Goal: Transaction & Acquisition: Purchase product/service

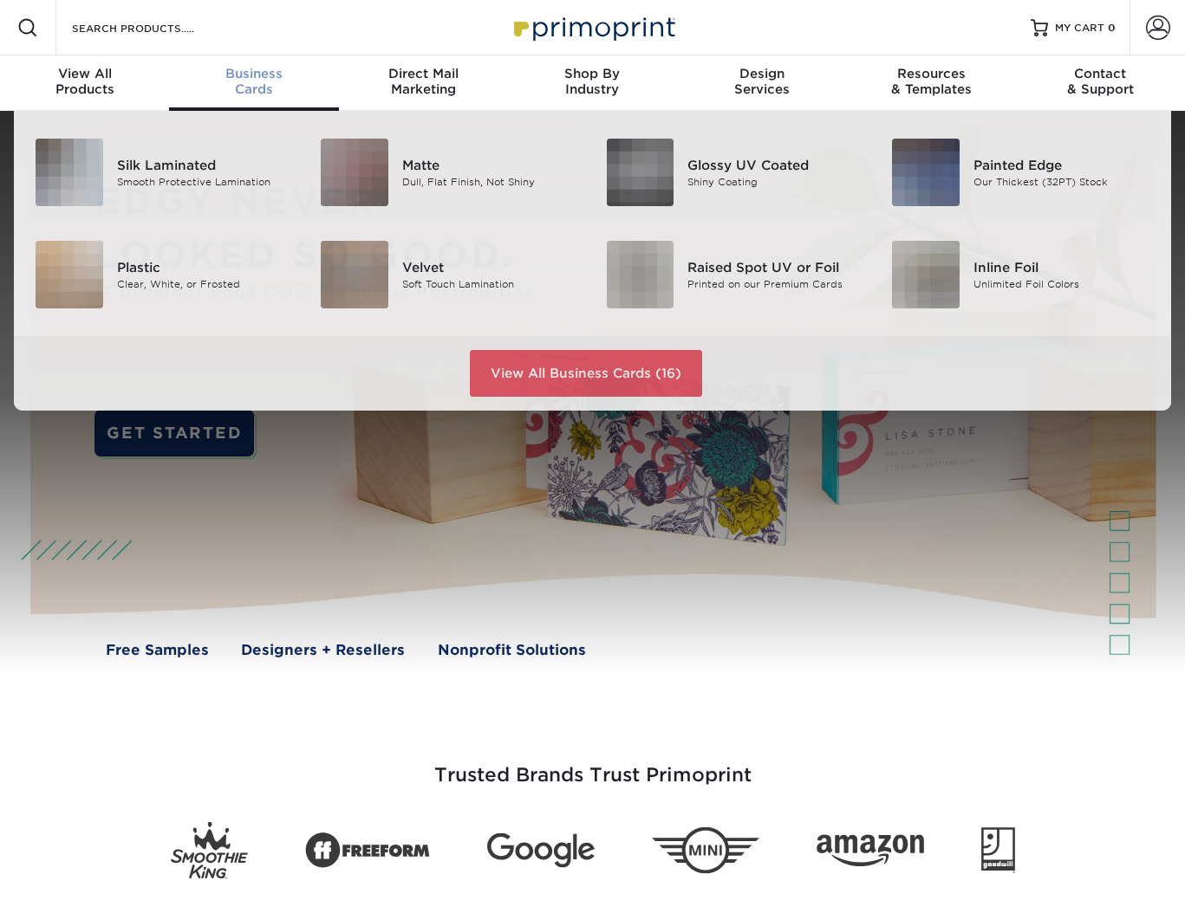
click at [252, 83] on div "Business Cards" at bounding box center [253, 81] width 169 height 31
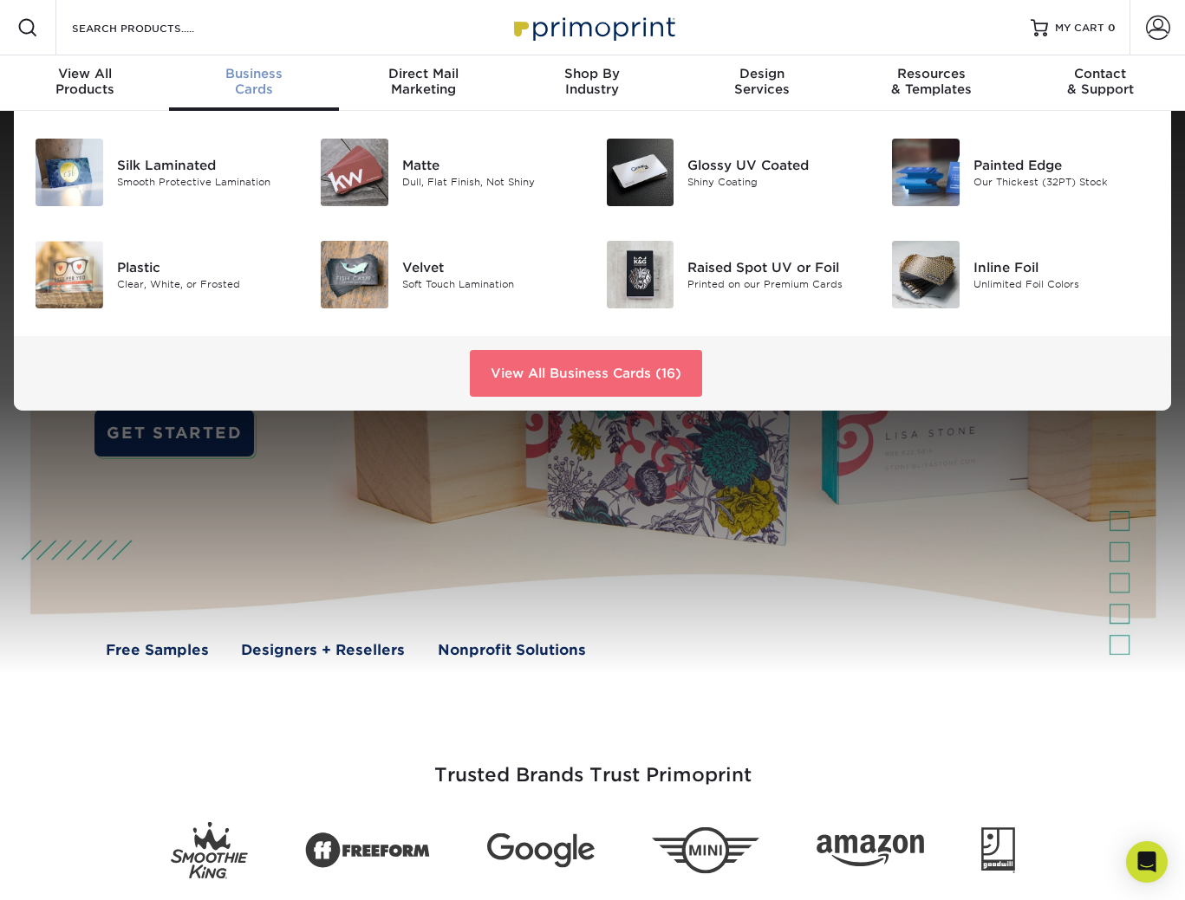
click at [523, 367] on link "View All Business Cards (16)" at bounding box center [586, 373] width 232 height 47
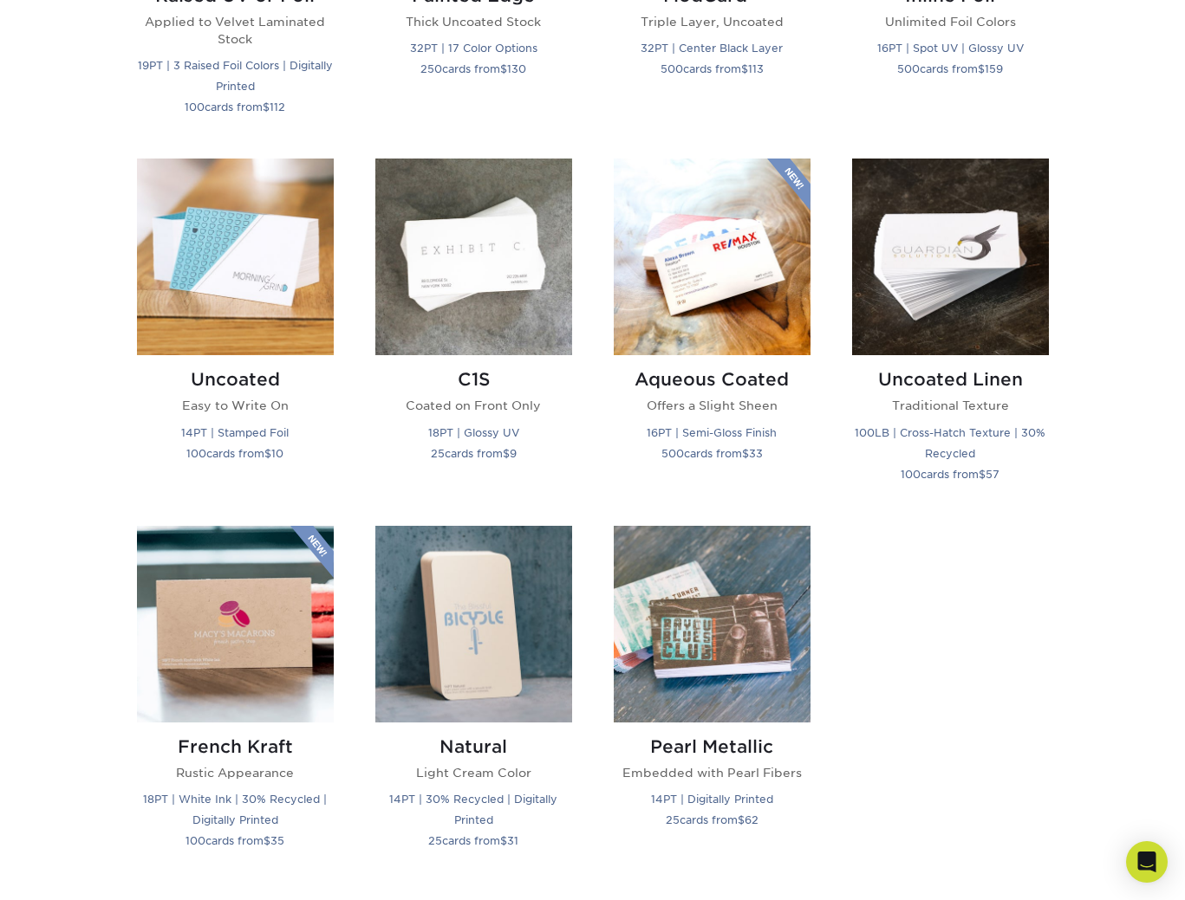
scroll to position [1466, 0]
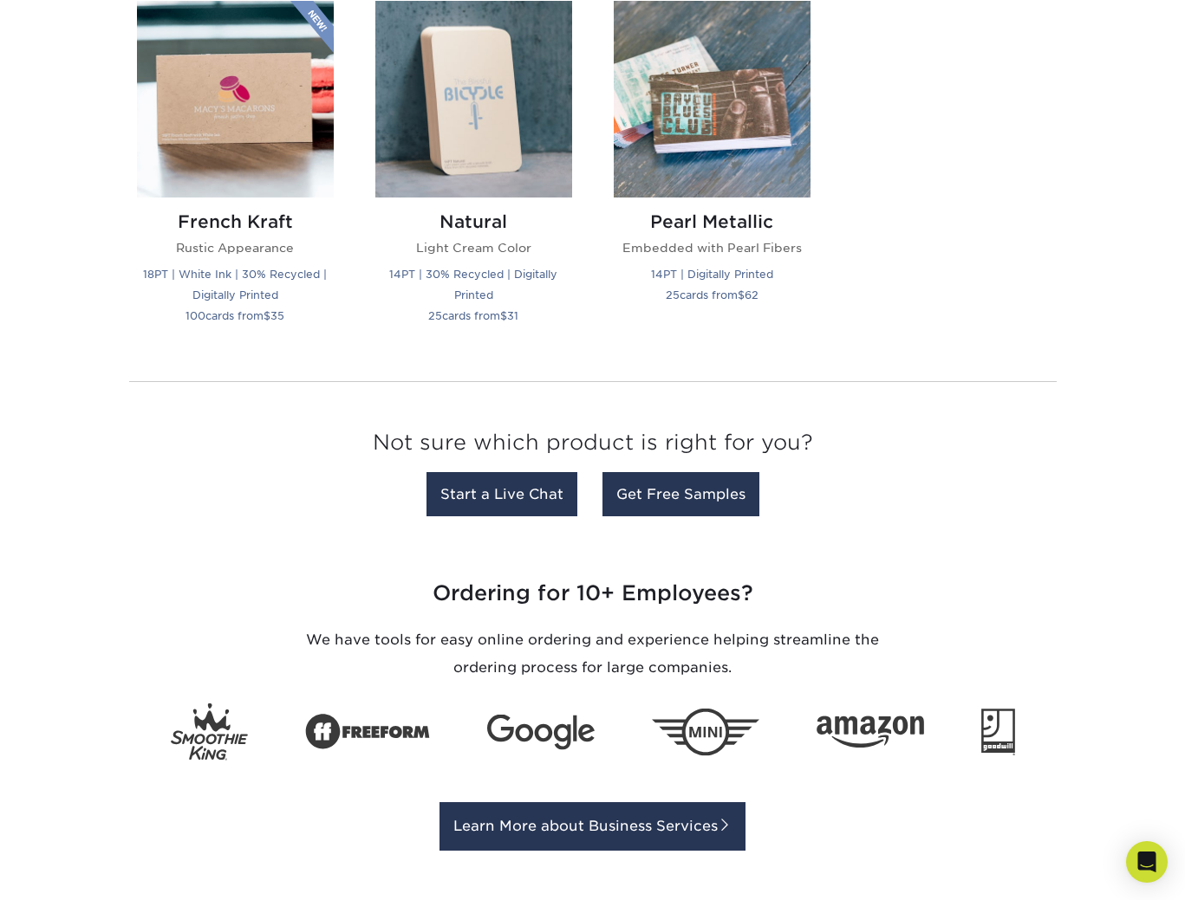
scroll to position [1315, 0]
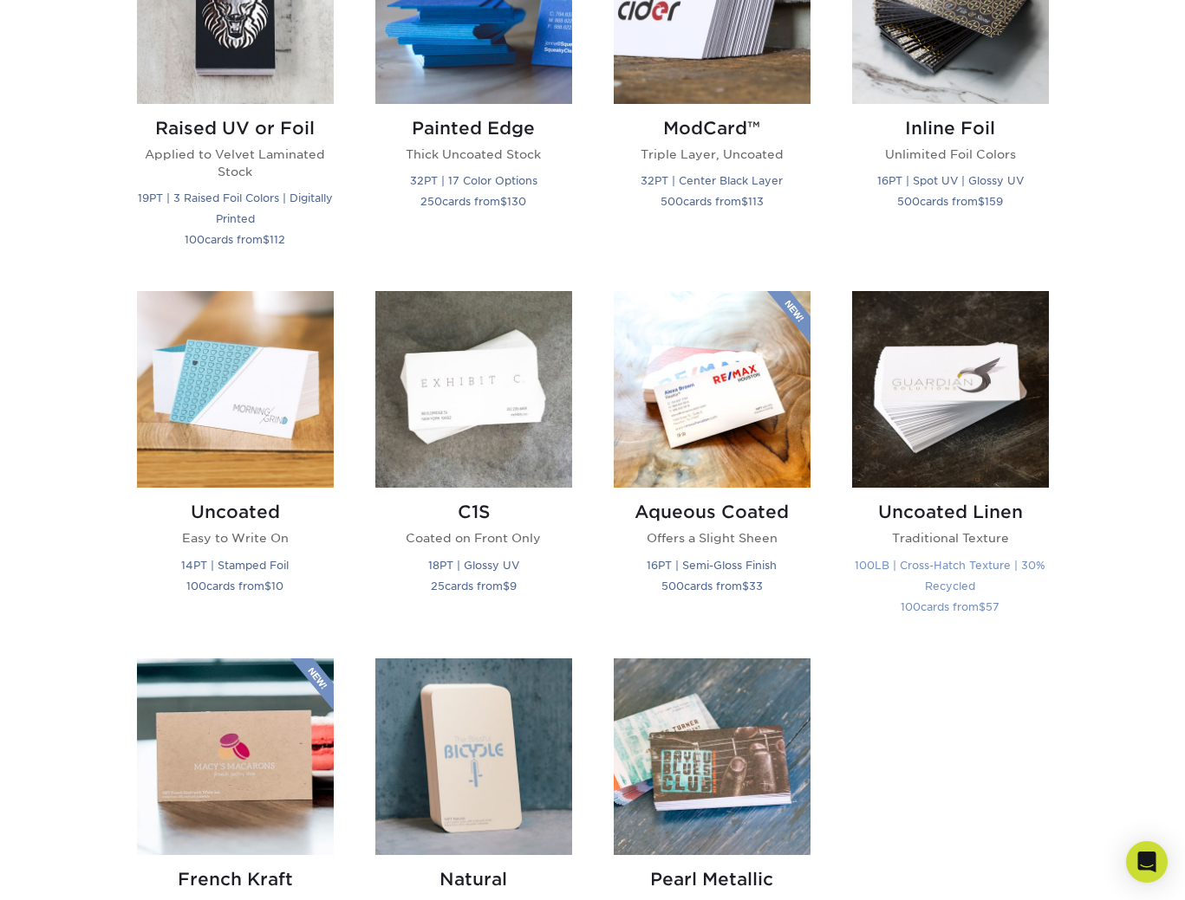
click at [922, 445] on img at bounding box center [950, 389] width 197 height 197
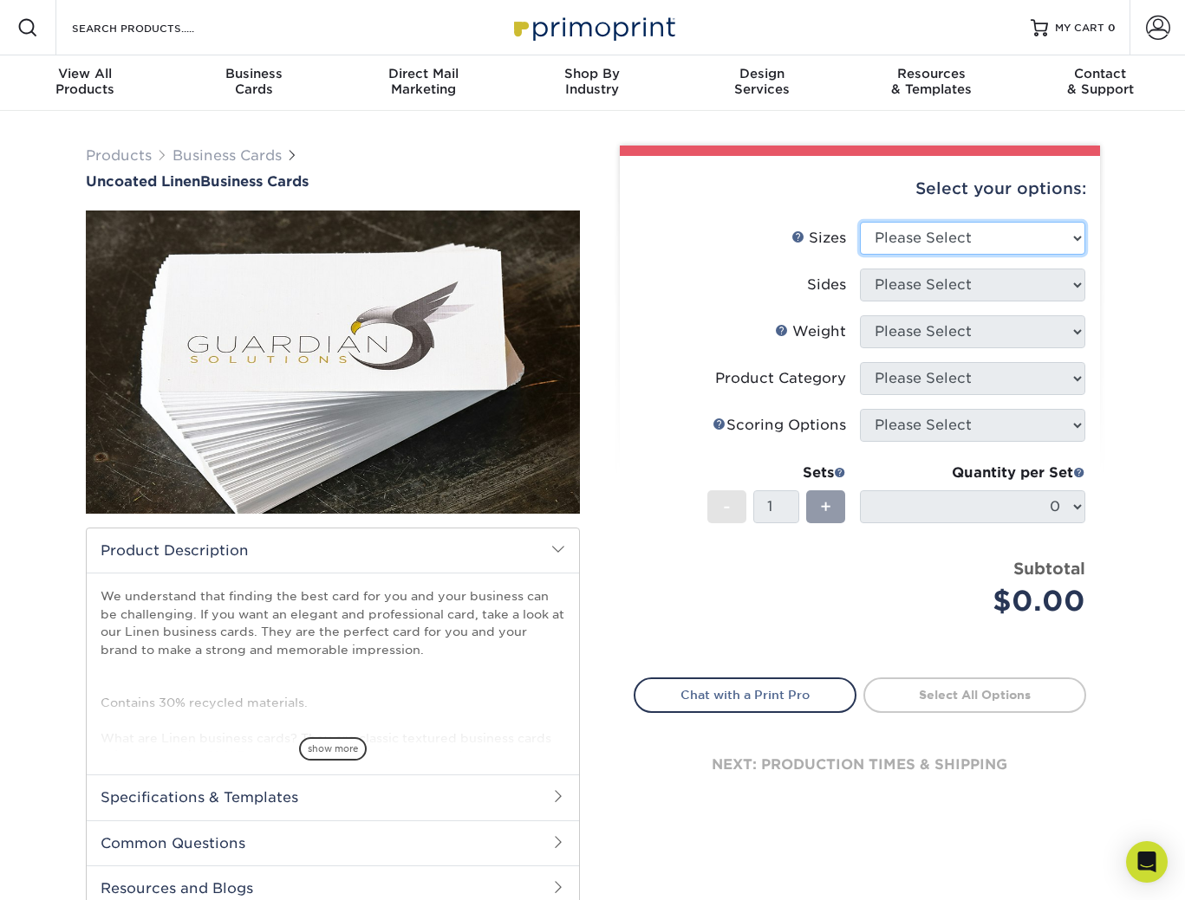
click at [957, 242] on select "Please Select 2" x 3.5" - Standard 2" x 7" - Foldover Card 2.125" x 3.375" - Eu…" at bounding box center [972, 238] width 225 height 33
select select "2.12x3.38"
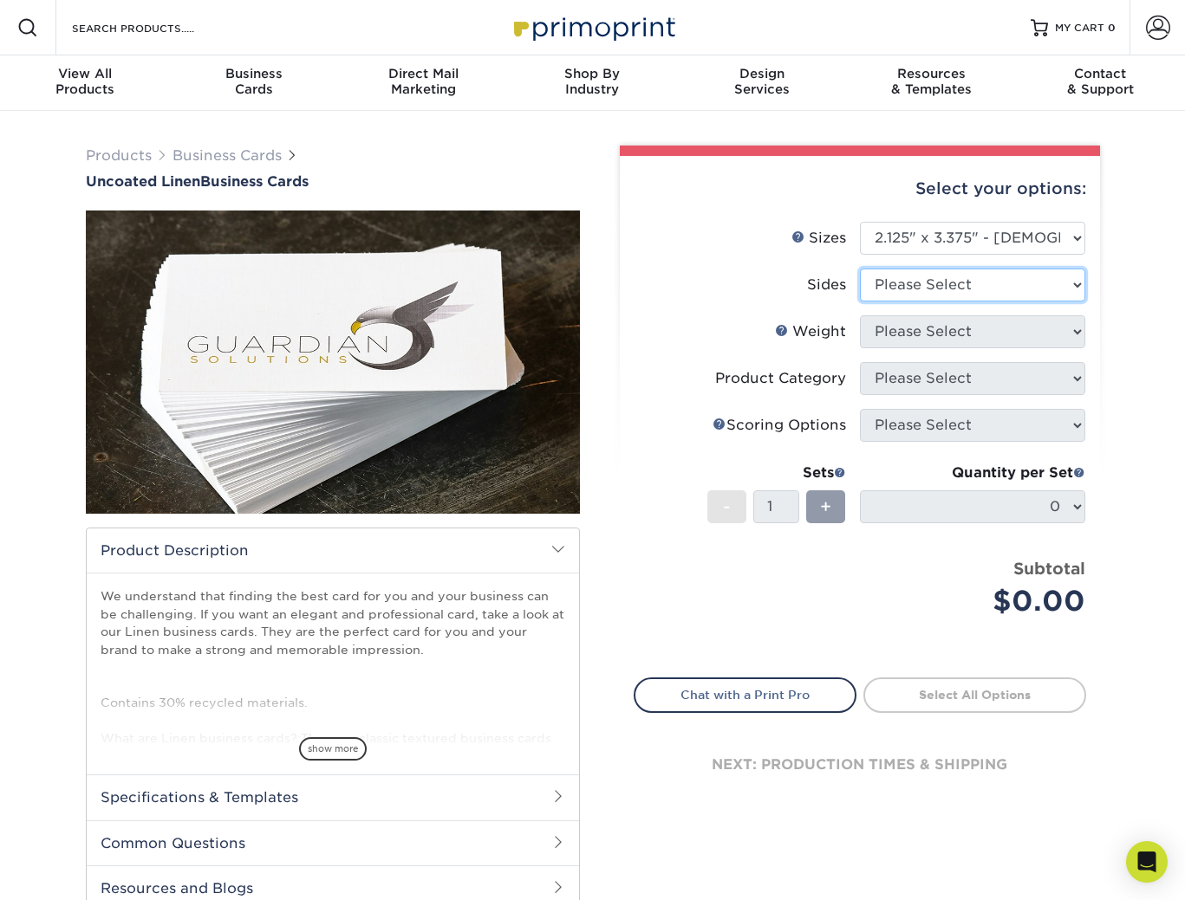
click at [1067, 286] on select "Please Select Print Both Sides Print Front Only" at bounding box center [972, 285] width 225 height 33
select select "13abbda7-1d64-4f25-8bb2-c179b224825d"
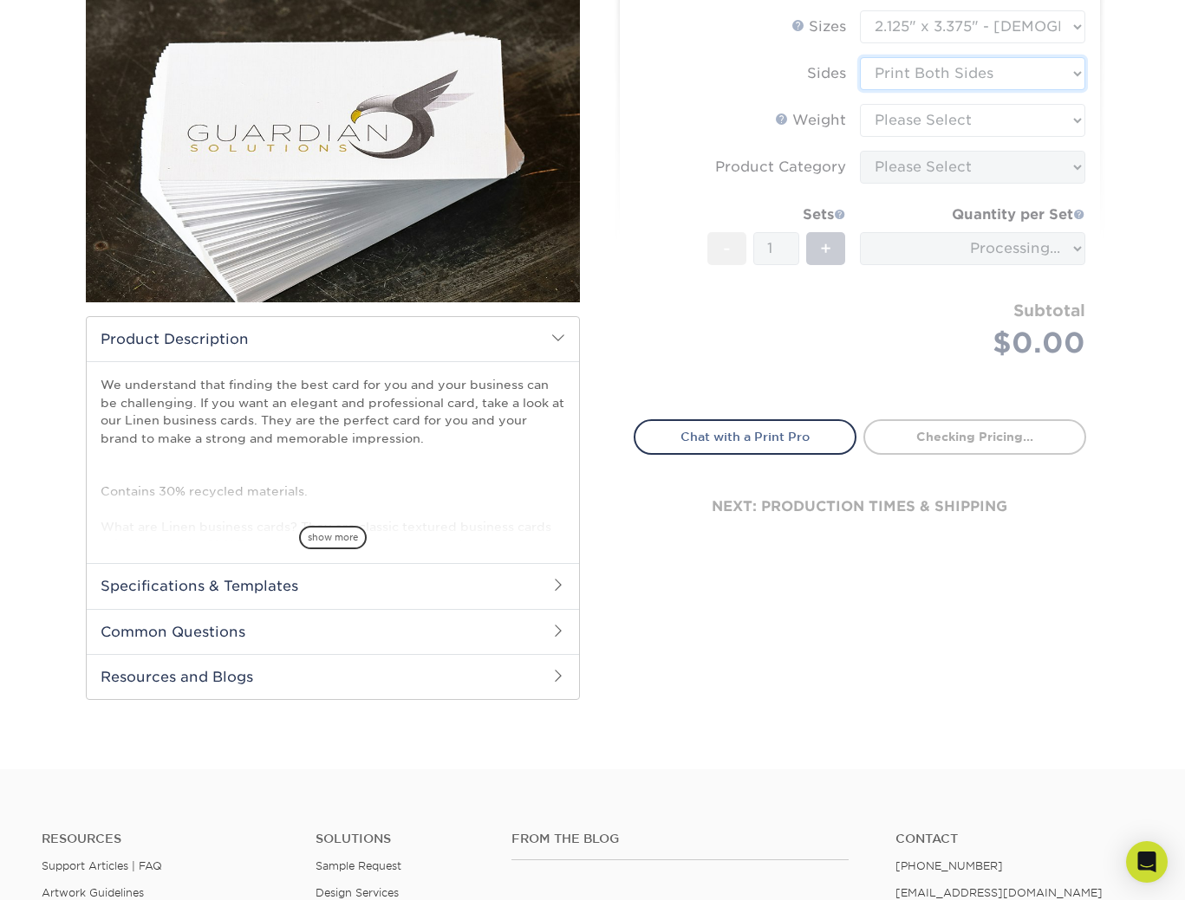
scroll to position [200, 0]
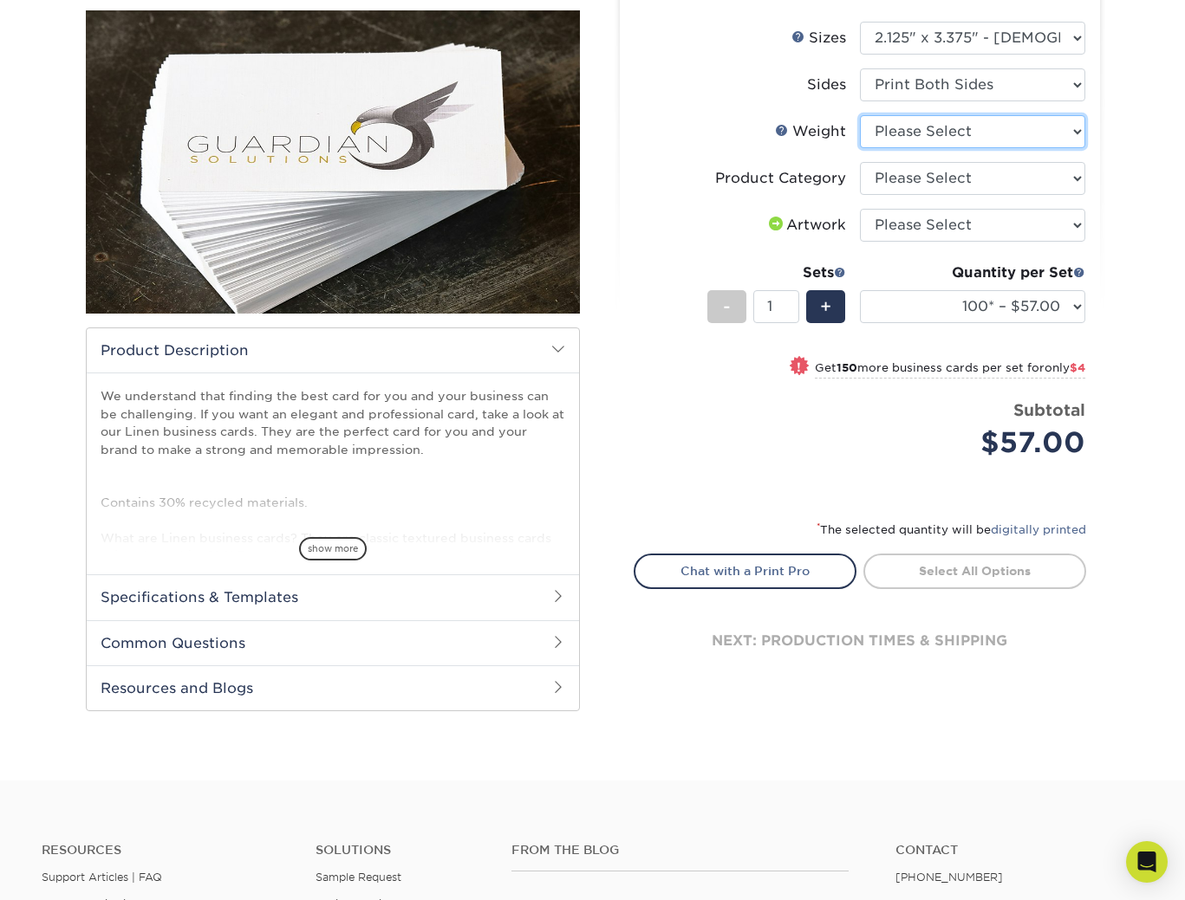
click at [1036, 133] on select "Please Select 100LB" at bounding box center [972, 131] width 225 height 33
select select "100LB"
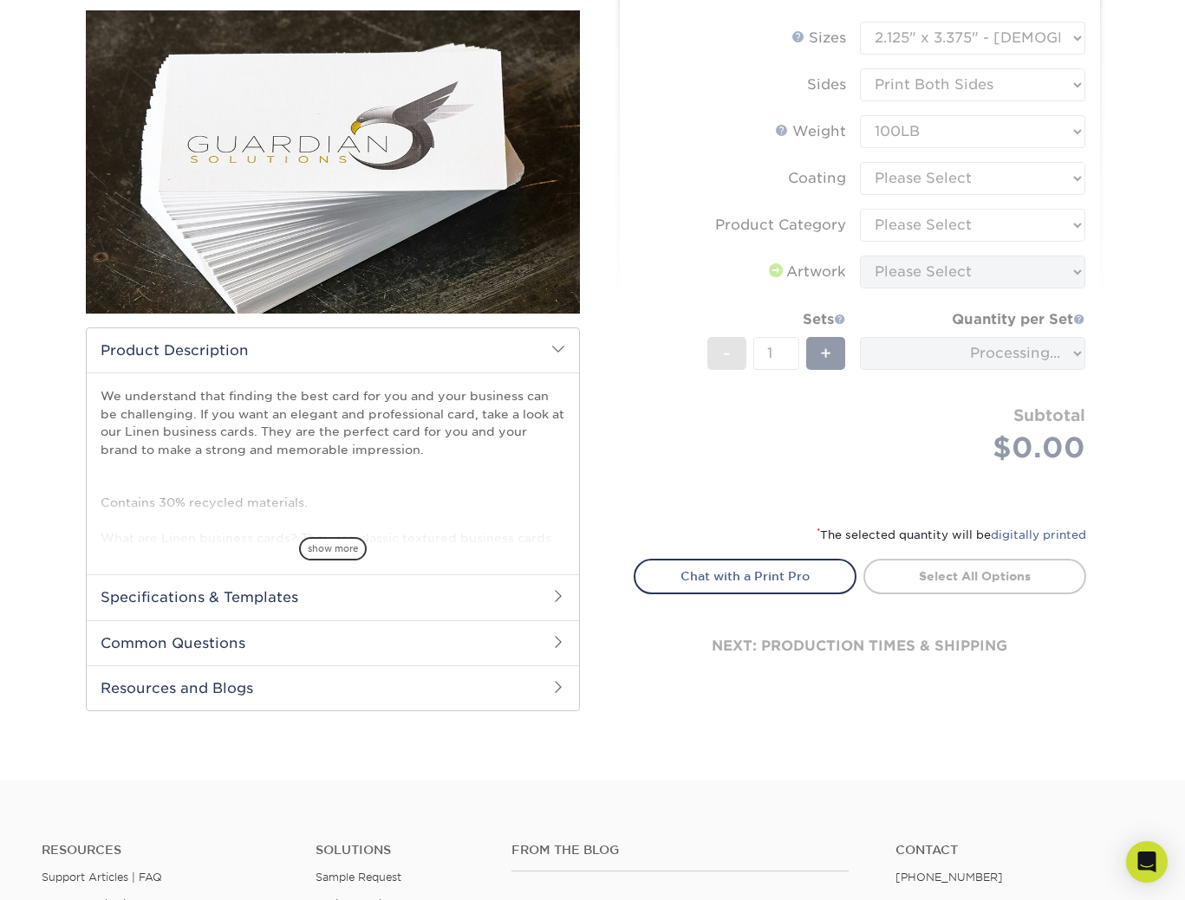
click at [1026, 183] on form "Sizes Help Sizes Please Select 2" x 3.5" - Standard 2" x 7" - Foldover Card 2.1…" at bounding box center [859, 263] width 452 height 483
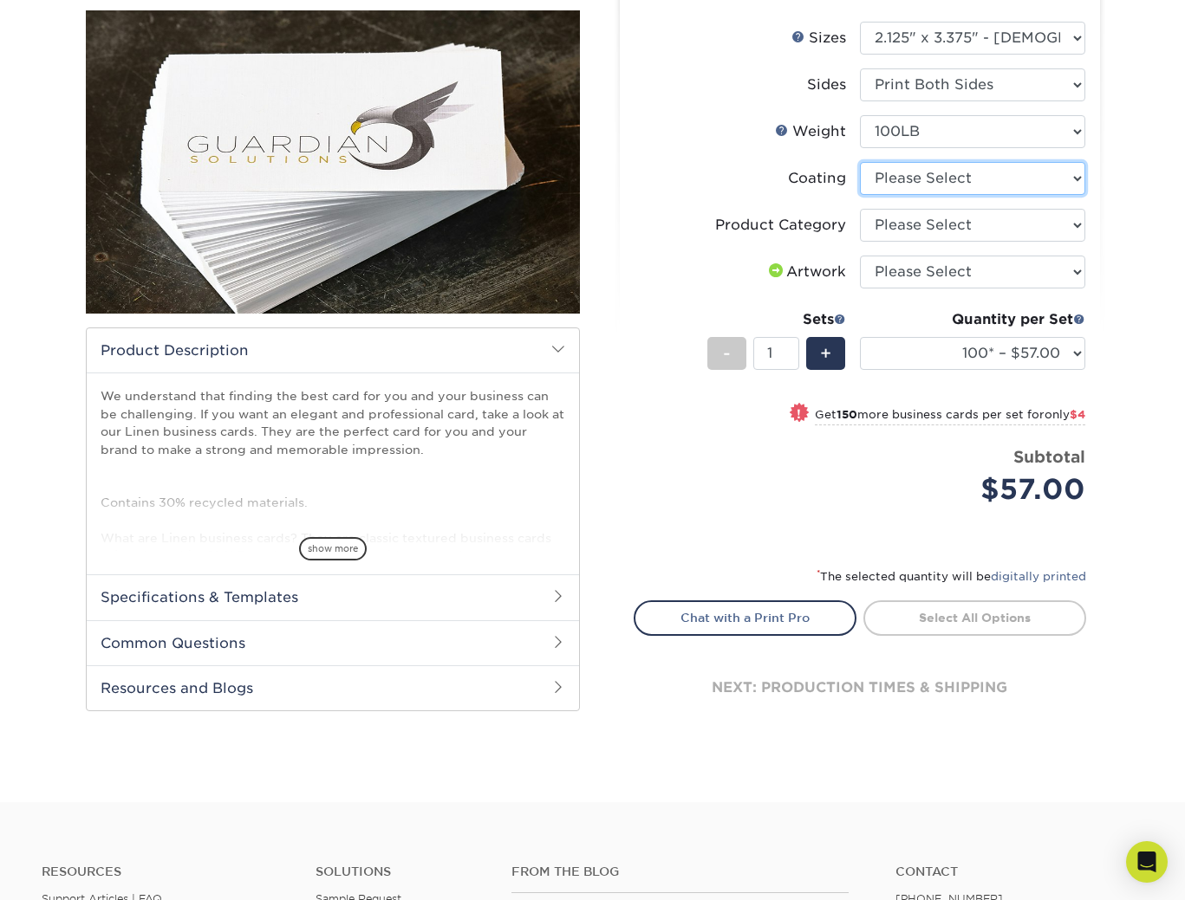
click at [1022, 180] on select at bounding box center [972, 178] width 225 height 33
select select "3e7618de-abca-4bda-9f97-8b9129e913d8"
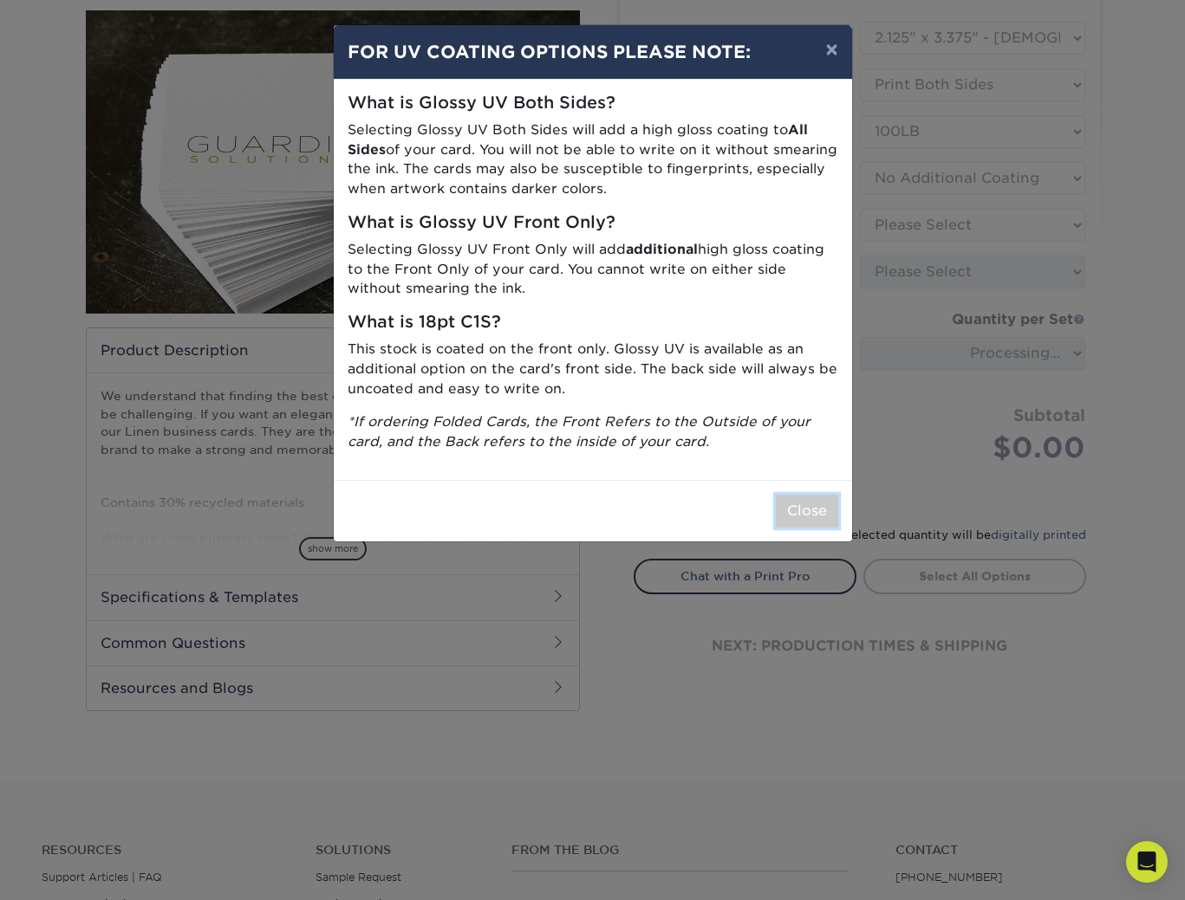
drag, startPoint x: 817, startPoint y: 510, endPoint x: 880, endPoint y: 410, distance: 118.8
click at [817, 510] on button "Close" at bounding box center [807, 511] width 62 height 33
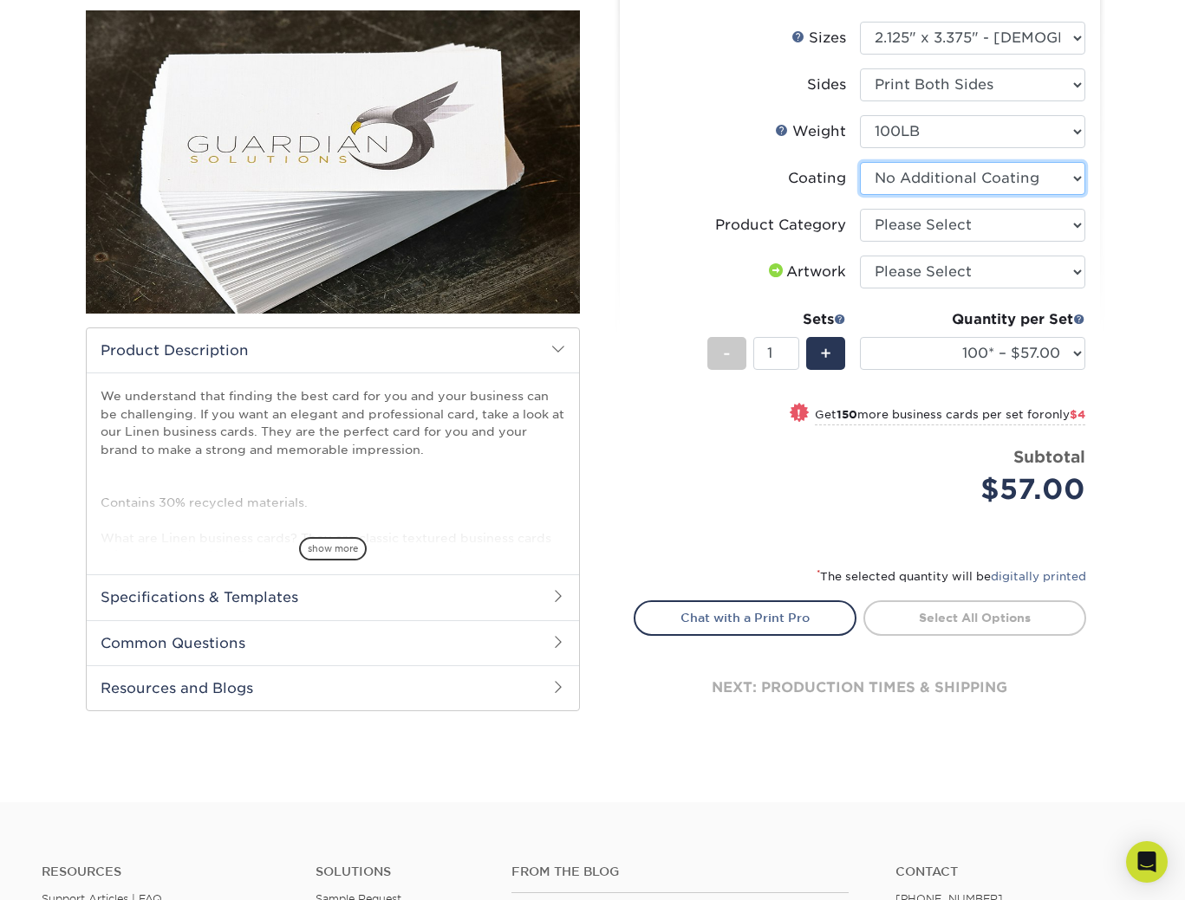
click at [996, 170] on select at bounding box center [972, 178] width 225 height 33
click at [954, 226] on select "Please Select Business Cards" at bounding box center [972, 225] width 225 height 33
select select "3b5148f1-0588-4f88-a218-97bcfdce65c1"
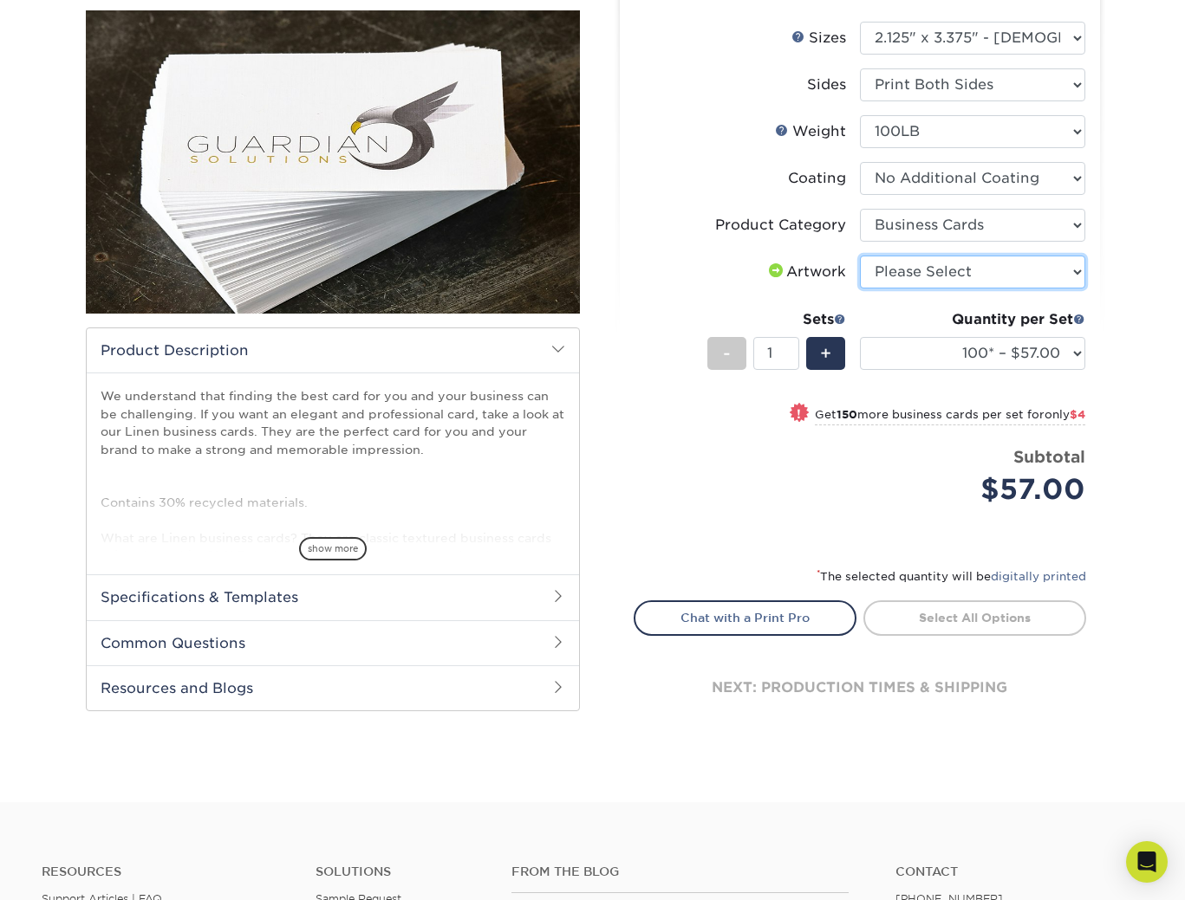
click at [960, 277] on select "Please Select I will upload files I need a design - $100" at bounding box center [972, 272] width 225 height 33
select select "upload"
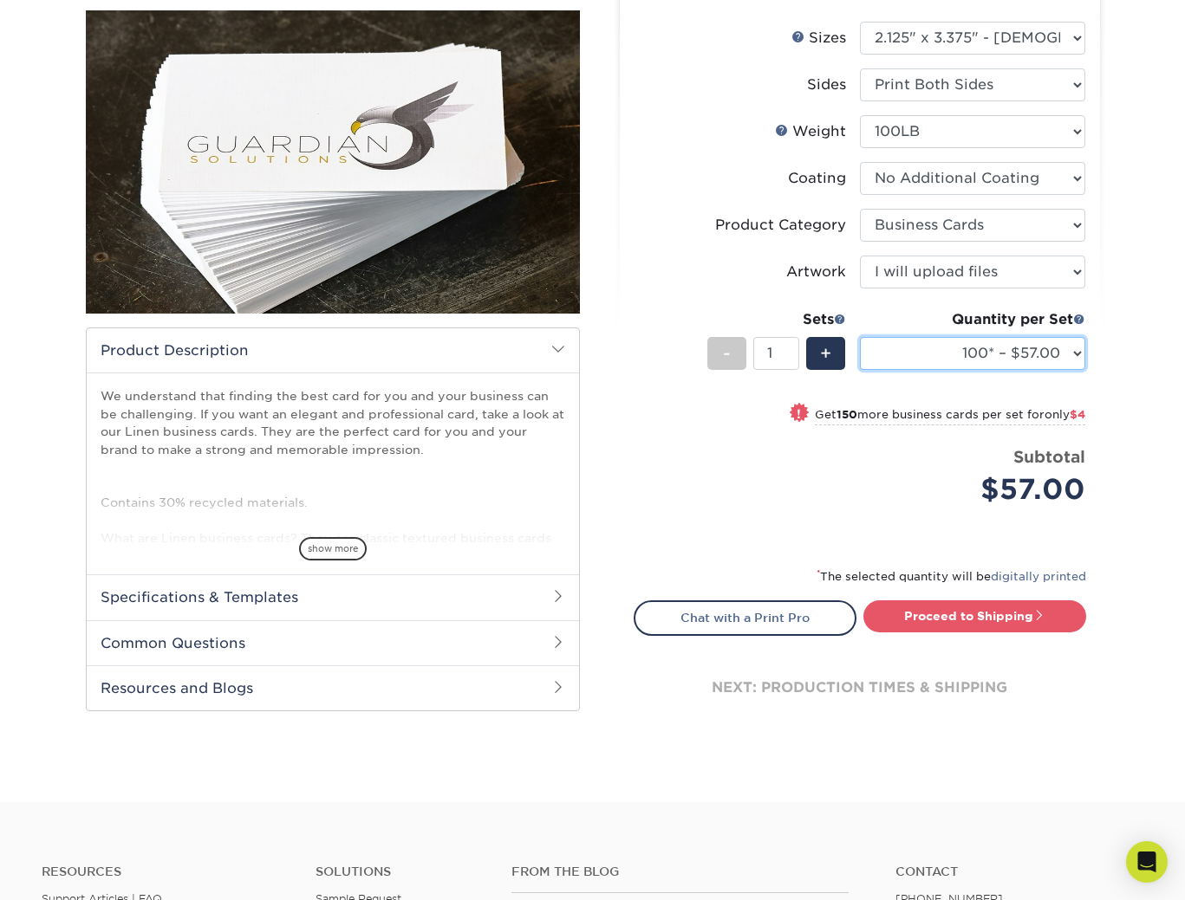
click at [998, 347] on select "100* – $57.00 250* – $61.00 500* – $69.00 1000 – $72.00 2500 – $114.00 5000 – $…" at bounding box center [972, 353] width 225 height 33
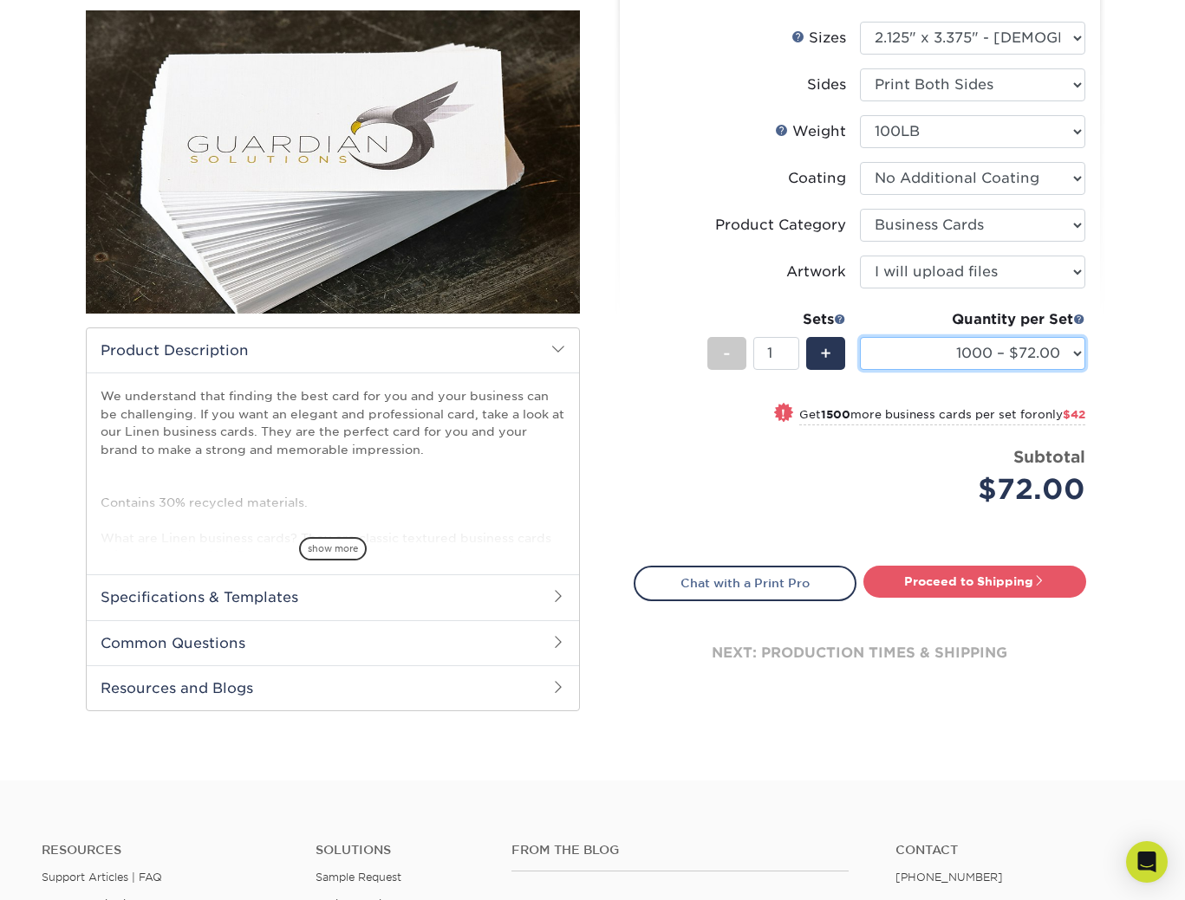
click at [1045, 363] on select "100* – $57.00 250* – $61.00 500* – $69.00 1000 – $72.00 2500 – $114.00 5000 – $…" at bounding box center [972, 353] width 225 height 33
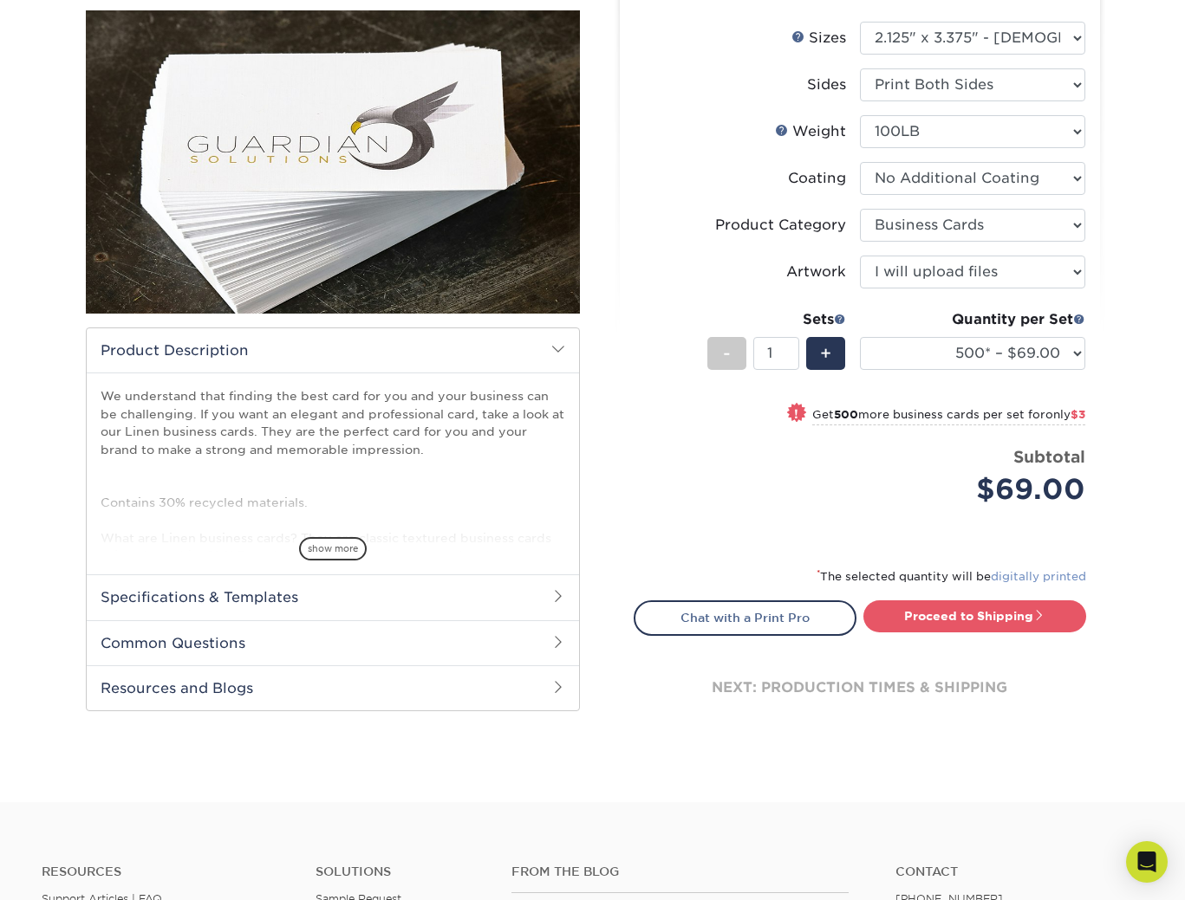
click at [1033, 581] on link "digitally printed" at bounding box center [1037, 576] width 95 height 13
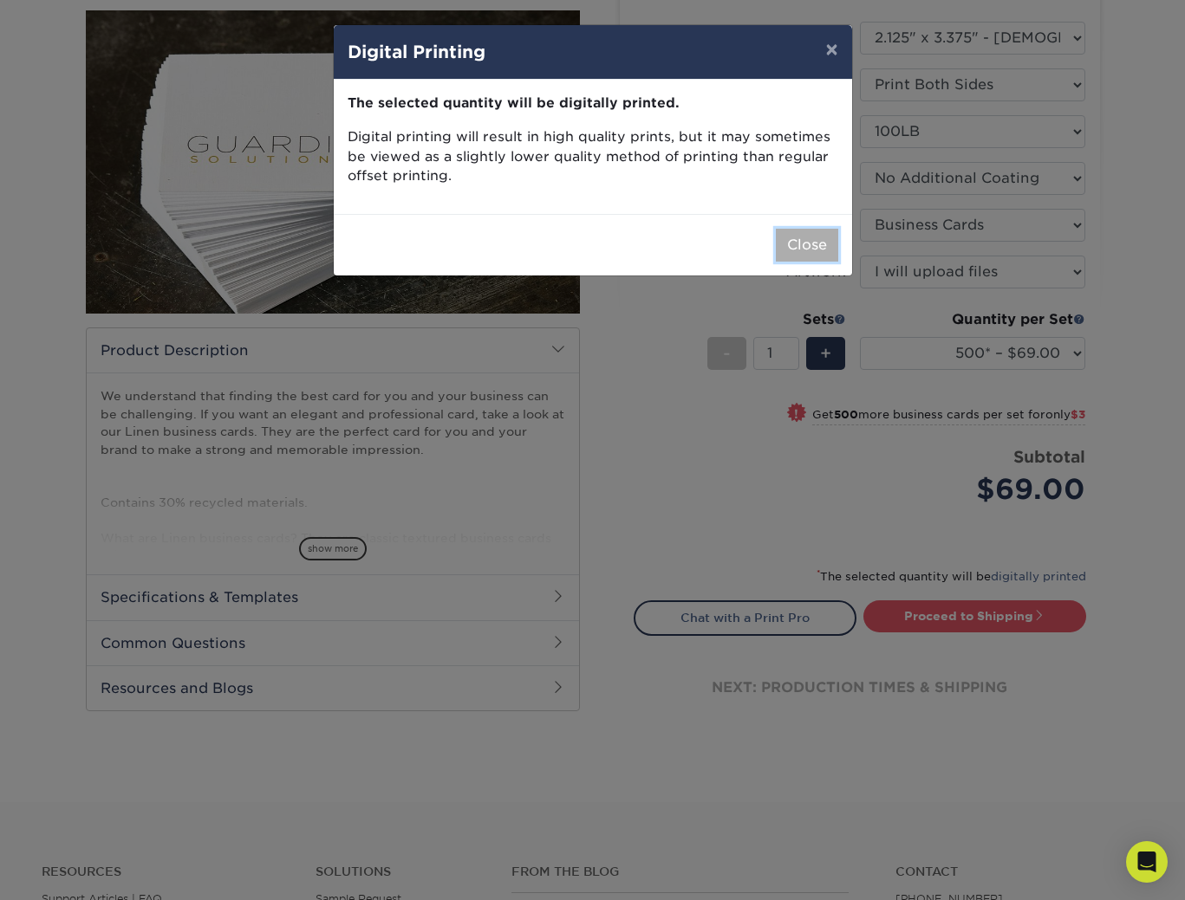
click at [807, 242] on button "Close" at bounding box center [807, 245] width 62 height 33
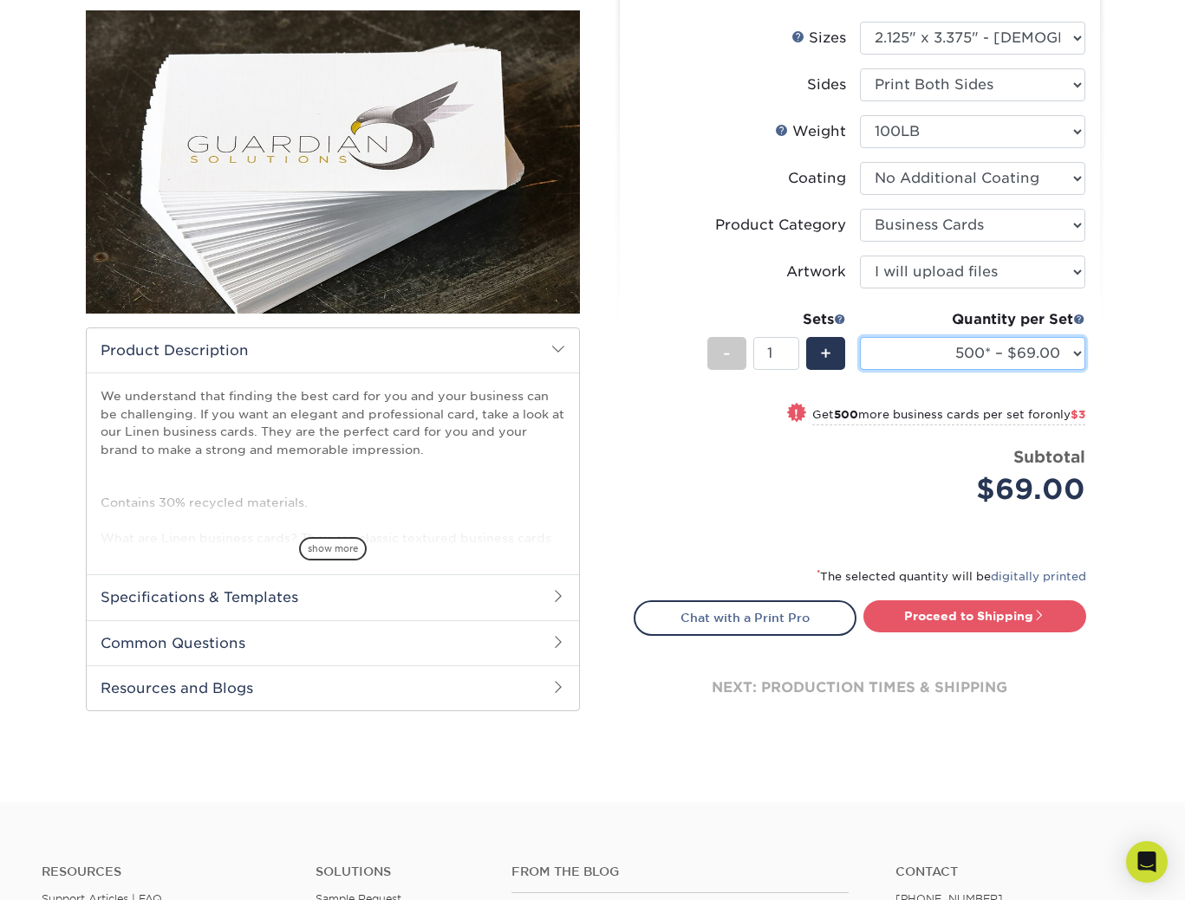
click at [1038, 351] on select "100* – $57.00 250* – $61.00 500* – $69.00 1000 – $72.00 2500 – $114.00 5000 – $…" at bounding box center [972, 353] width 225 height 33
select select "1000 – $72.00"
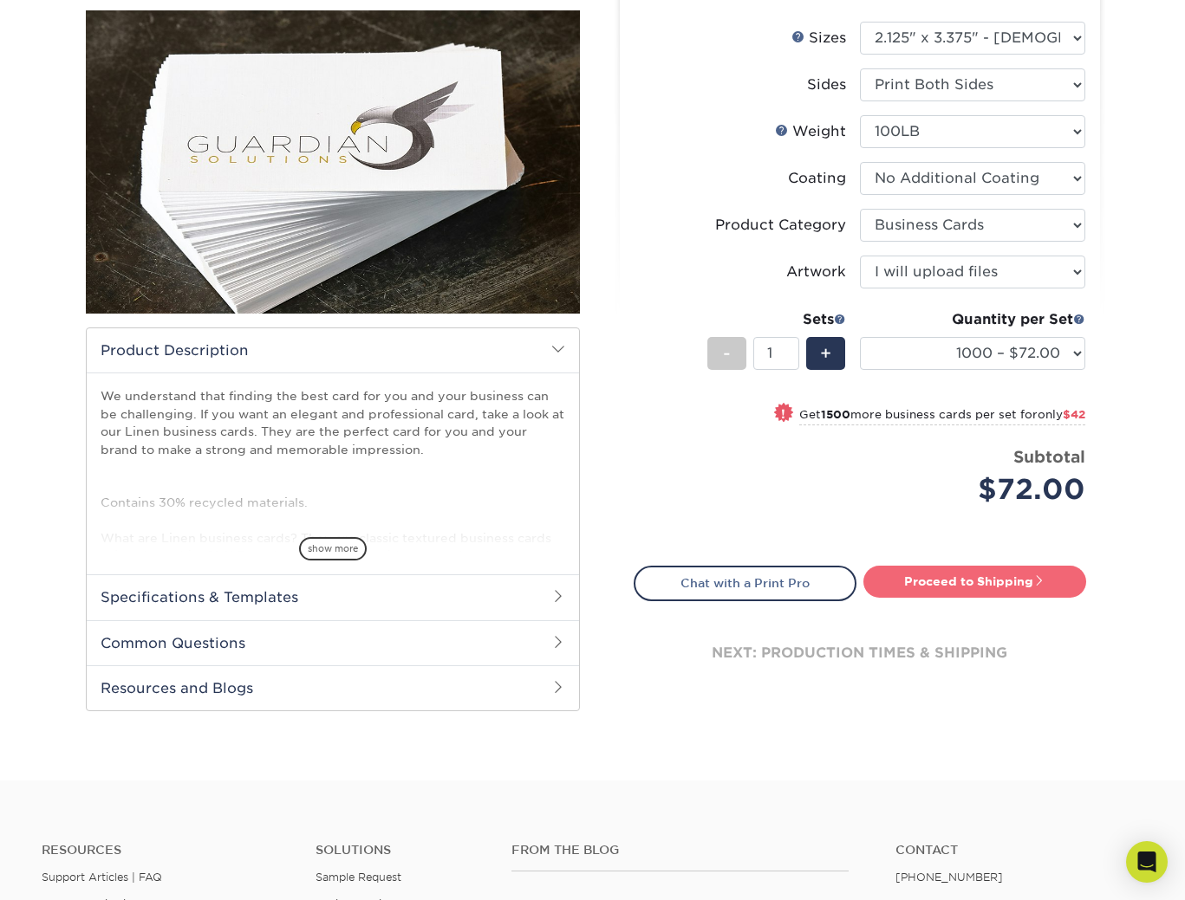
click at [1020, 588] on link "Proceed to Shipping" at bounding box center [974, 581] width 223 height 31
type input "Set 1"
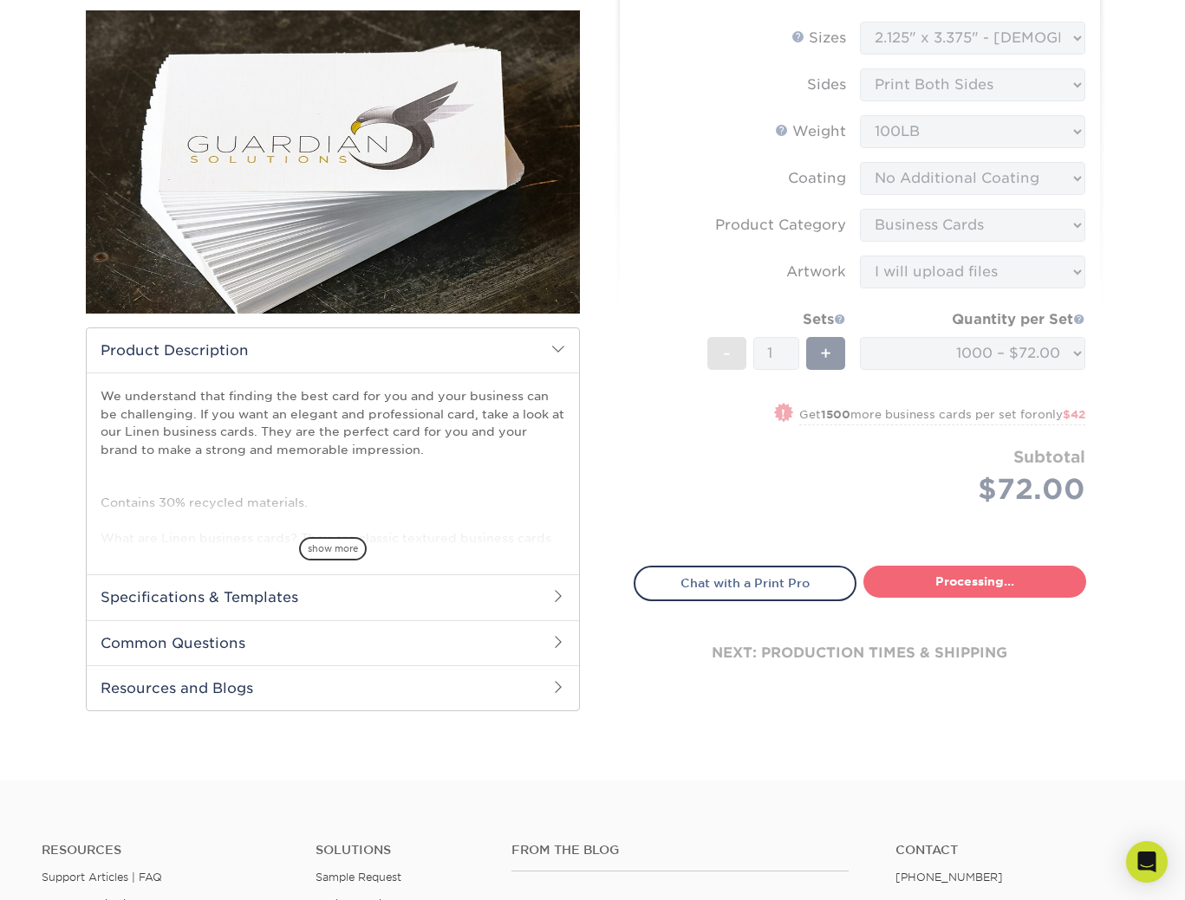
select select "9f5bf543-7c52-4170-8f7e-a65ad840e800"
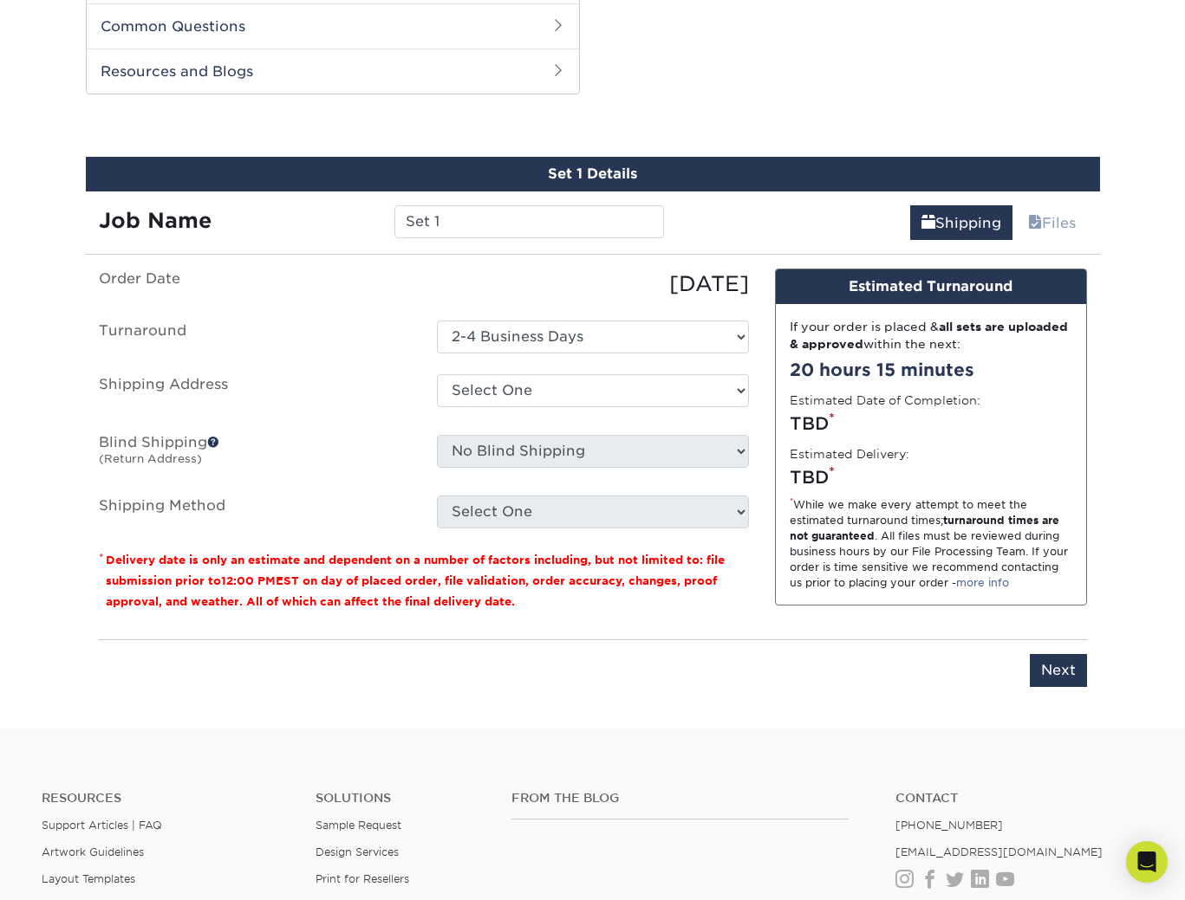
scroll to position [827, 0]
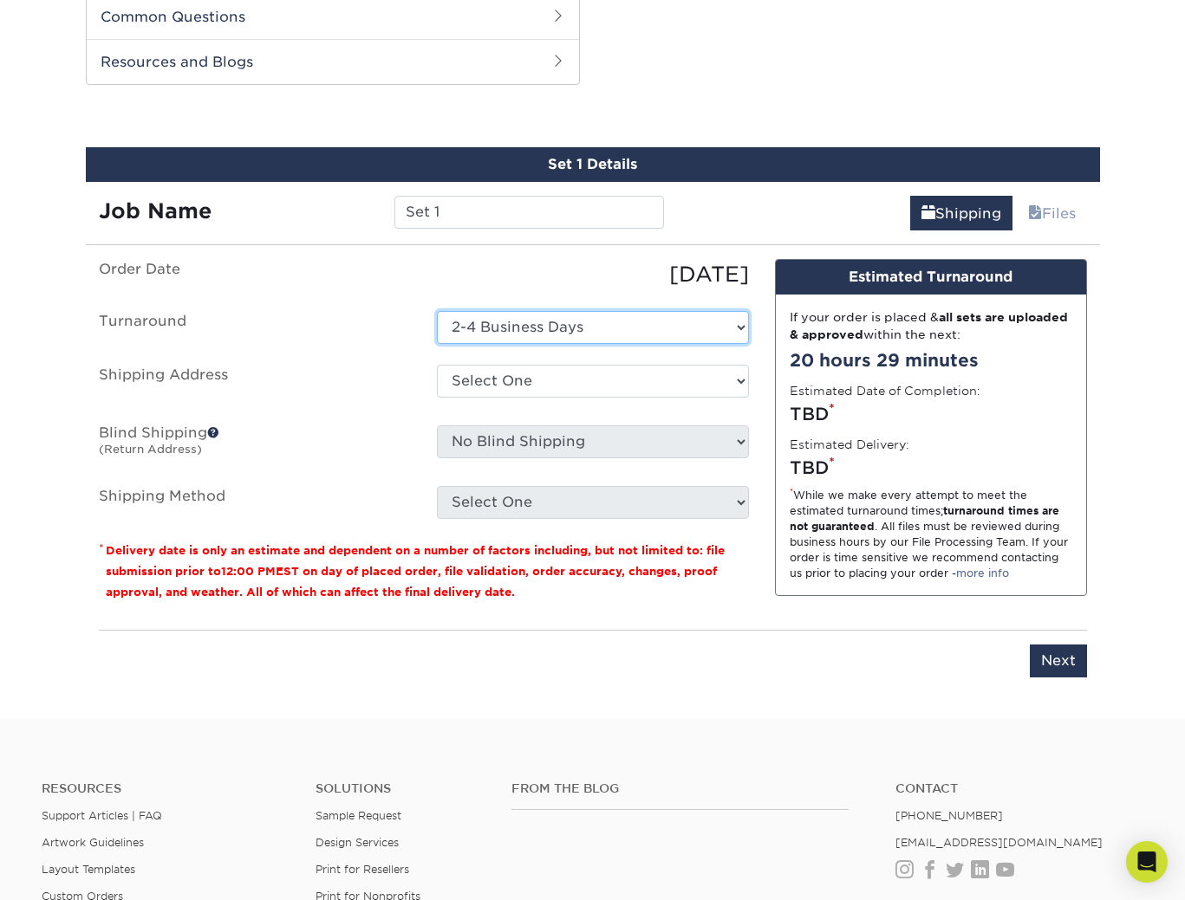
click at [578, 329] on select "Select One 2-4 Business Days" at bounding box center [593, 327] width 312 height 33
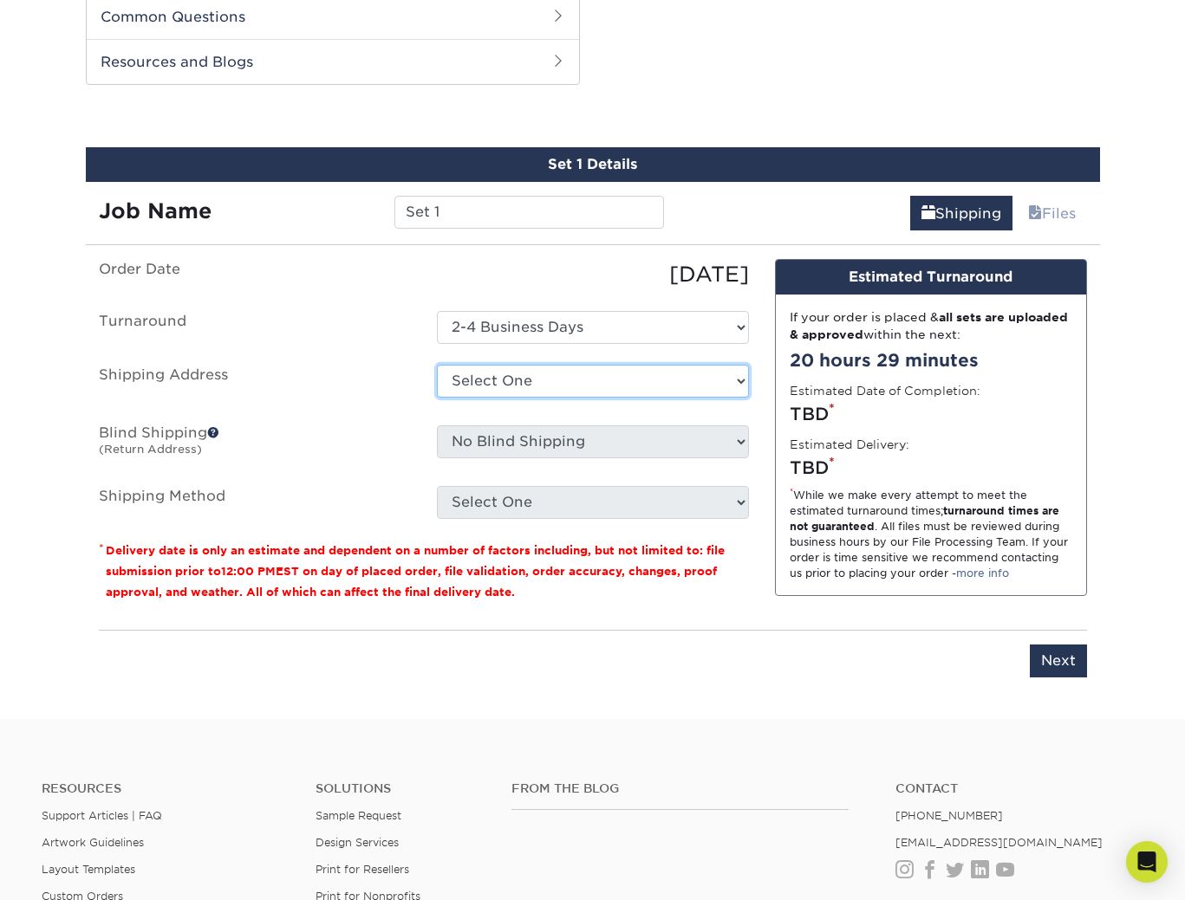
click at [543, 381] on select "Select One + Add New Address - Login" at bounding box center [593, 381] width 312 height 33
select select "newaddress"
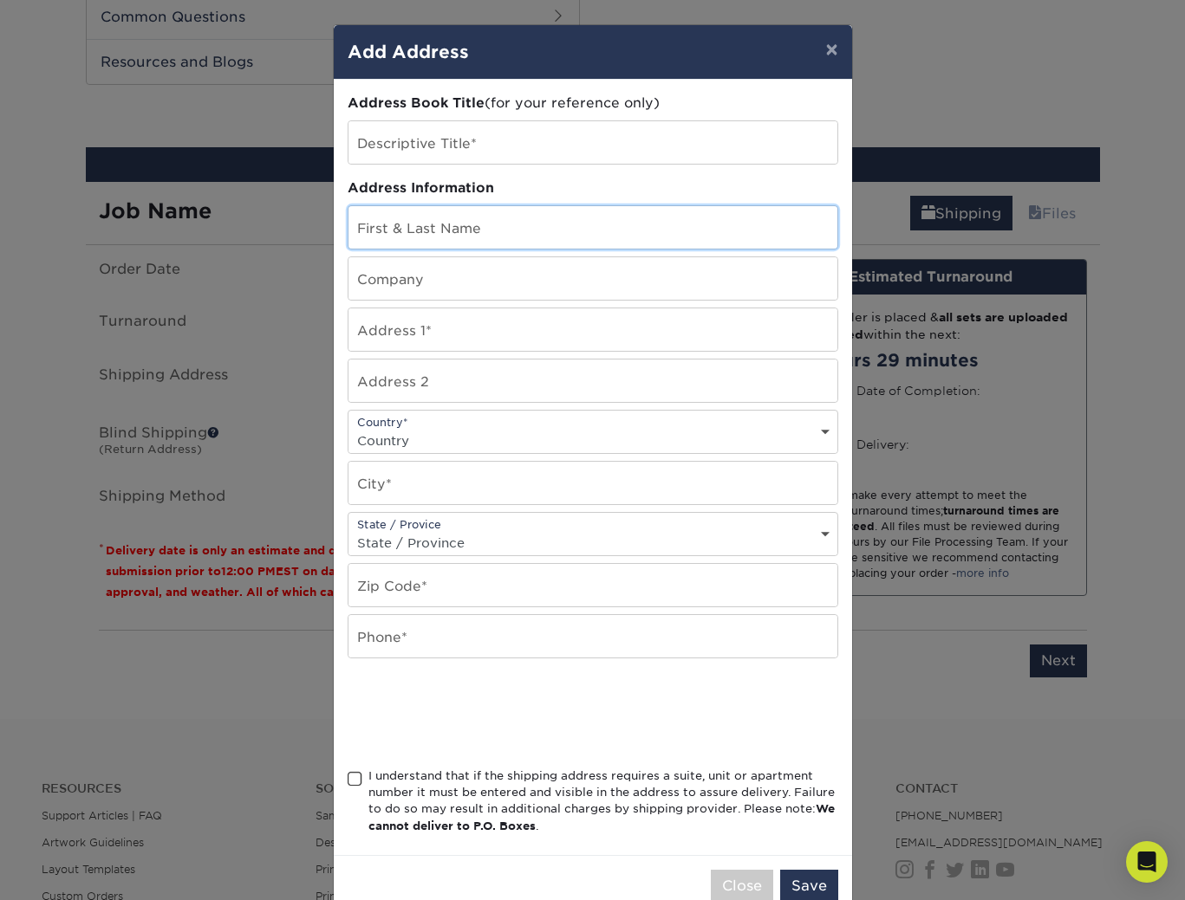
click at [452, 231] on input "text" at bounding box center [592, 227] width 489 height 42
type input "Elias Choi"
type input "09/22/2021"
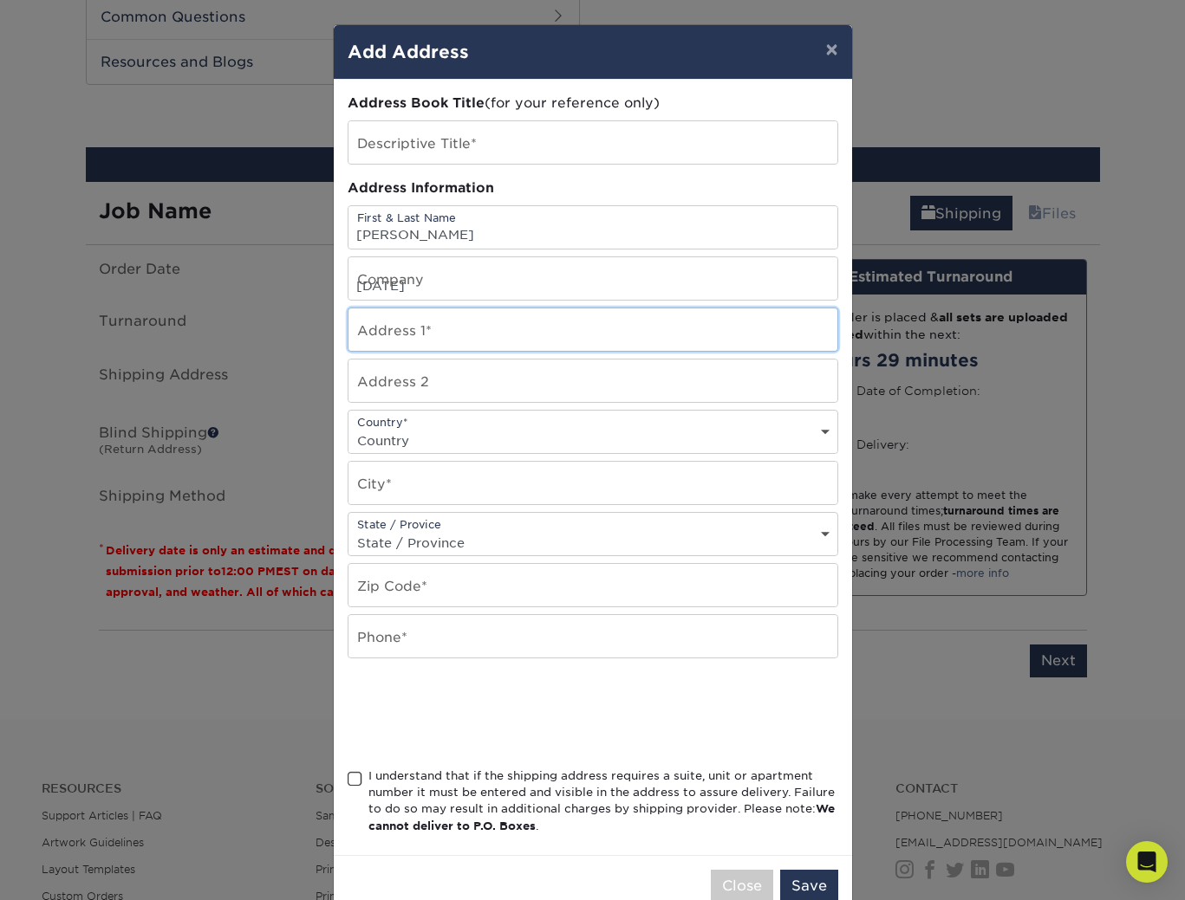
type input "9216 Griffith Run"
select select "US"
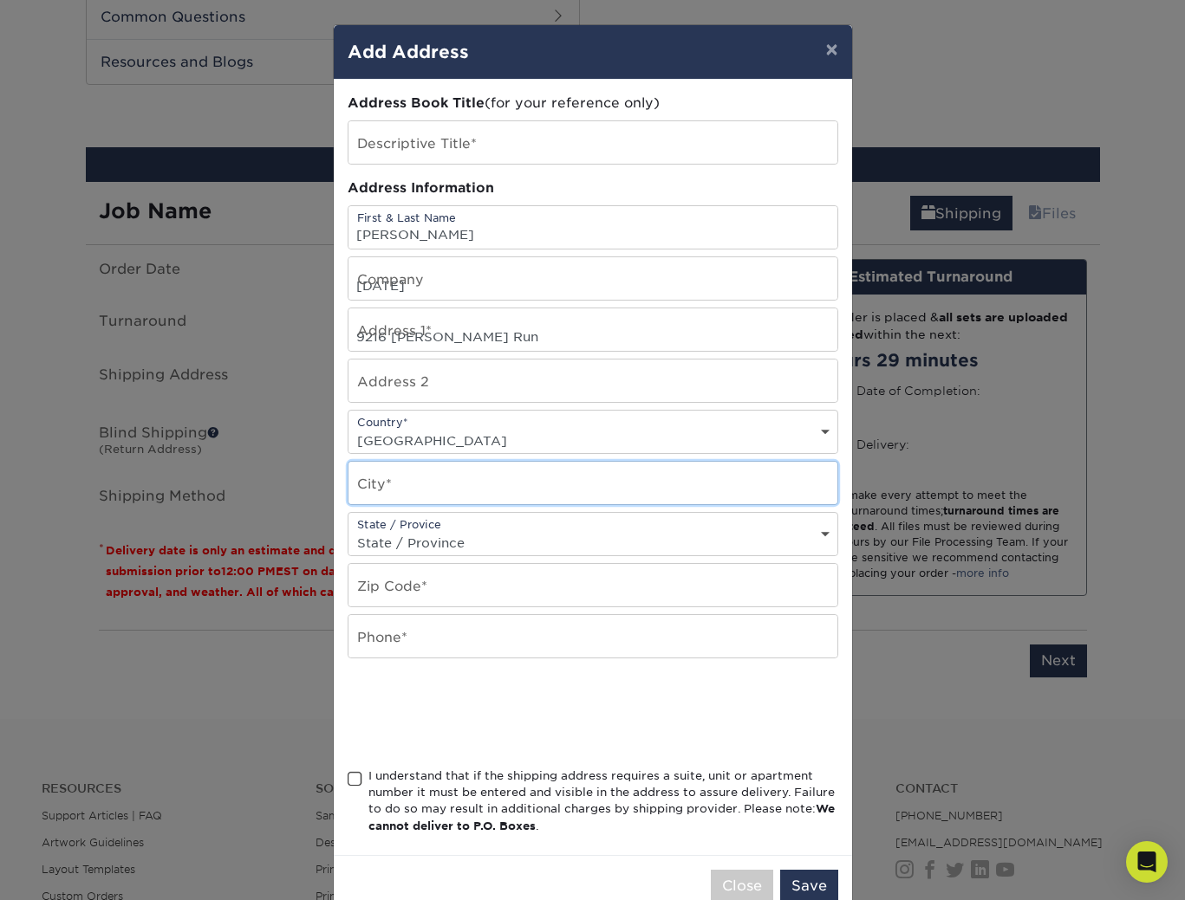
type input "Converse"
select select "TX"
type input "78109"
type input "2102044587"
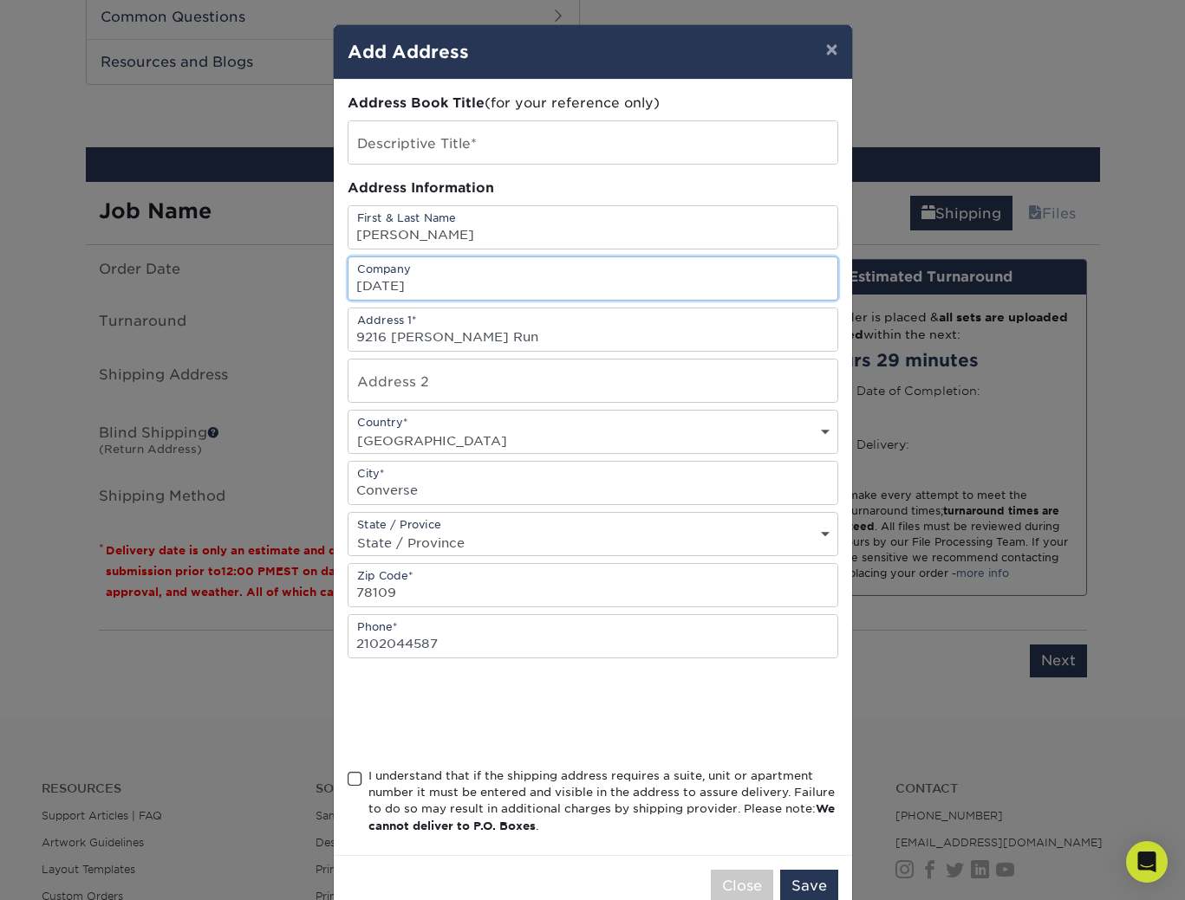
drag, startPoint x: 438, startPoint y: 282, endPoint x: 272, endPoint y: 276, distance: 165.7
click at [272, 276] on div "× Add Address Address Book Title (for your reference only) Descriptive Title* A…" at bounding box center [592, 450] width 1185 height 900
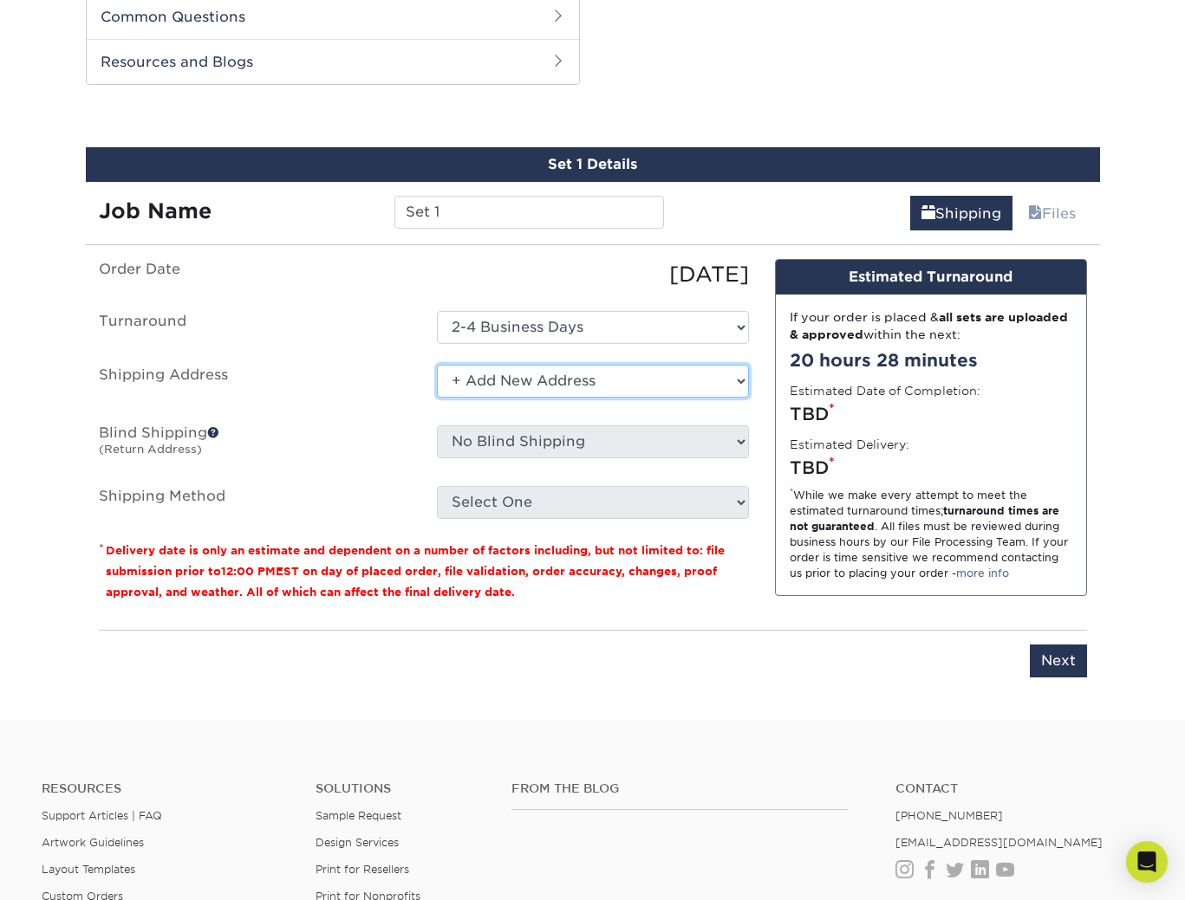
click at [642, 387] on select "Select One + Add New Address - Login" at bounding box center [593, 381] width 312 height 33
click at [718, 386] on select "Select One + Add New Address - Login" at bounding box center [593, 381] width 312 height 33
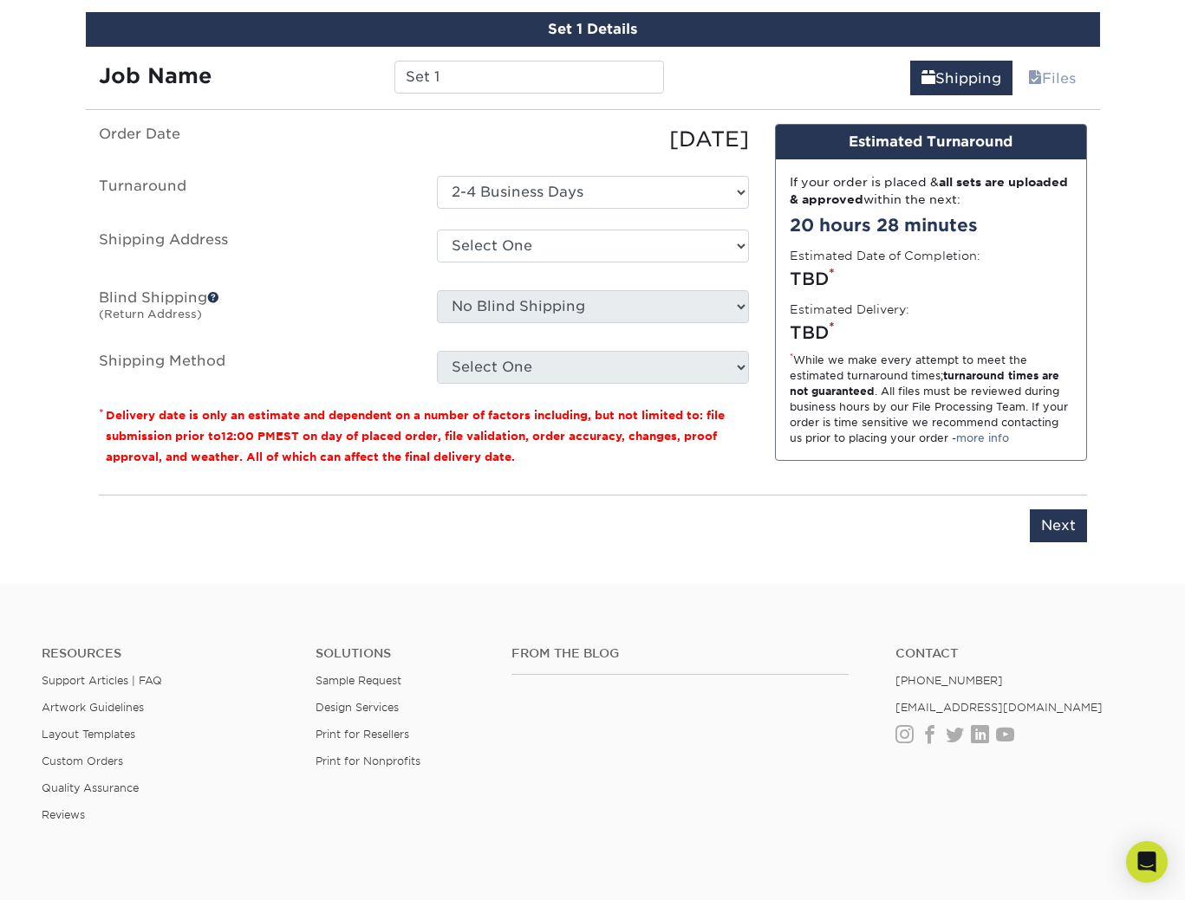
scroll to position [948, 0]
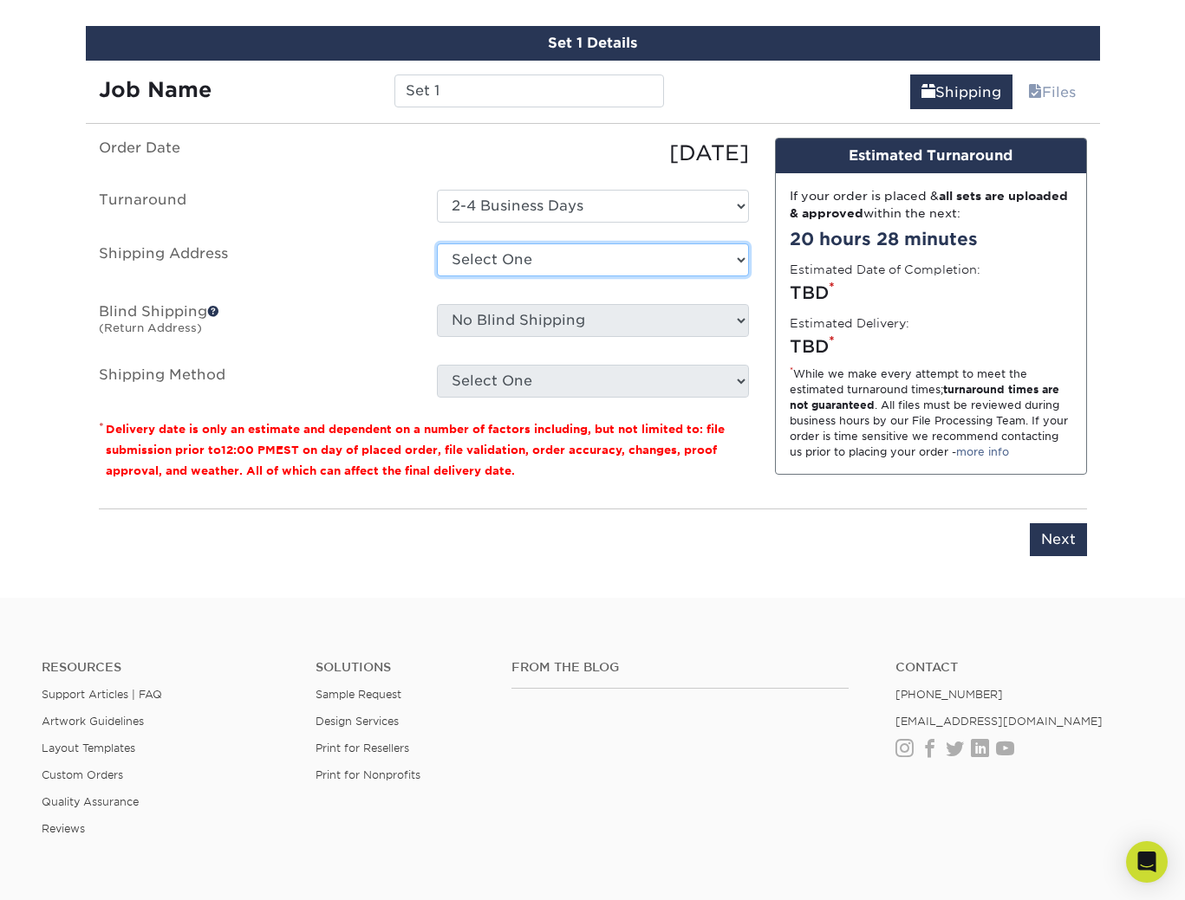
click at [602, 271] on select "Select One + Add New Address - Login" at bounding box center [593, 259] width 312 height 33
select select "newaddress"
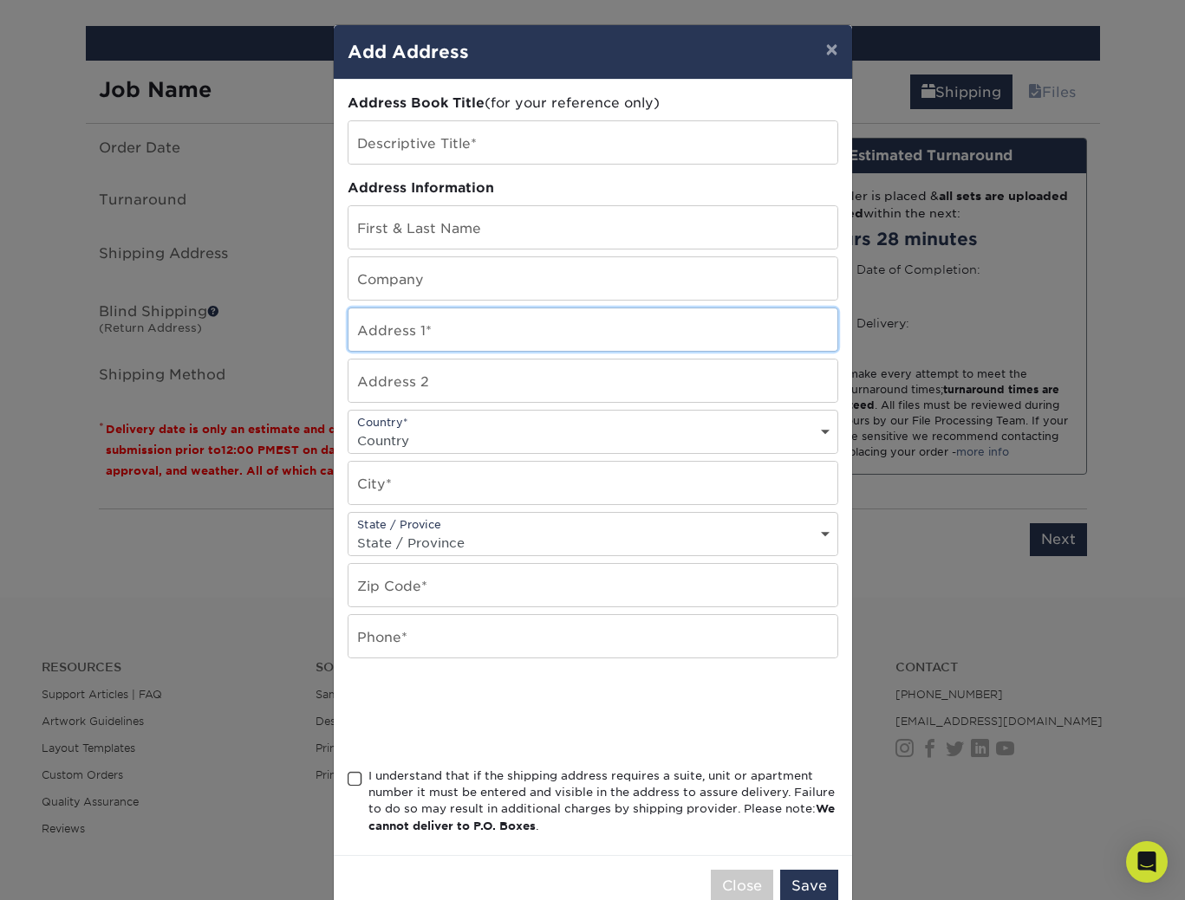
click at [506, 331] on input "text" at bounding box center [592, 329] width 489 height 42
type input "9216 Griffith Run"
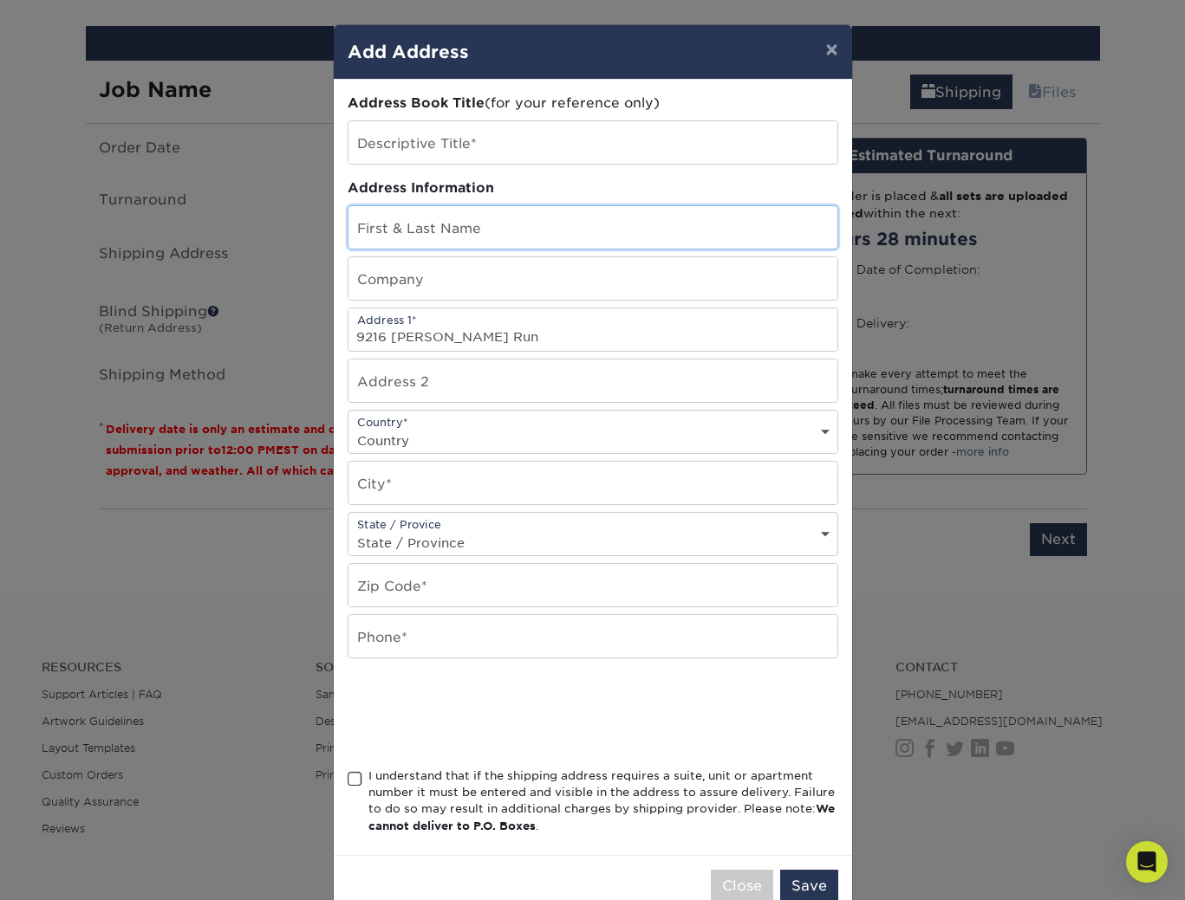
type input "Elias Choi"
type input "09/22/2021"
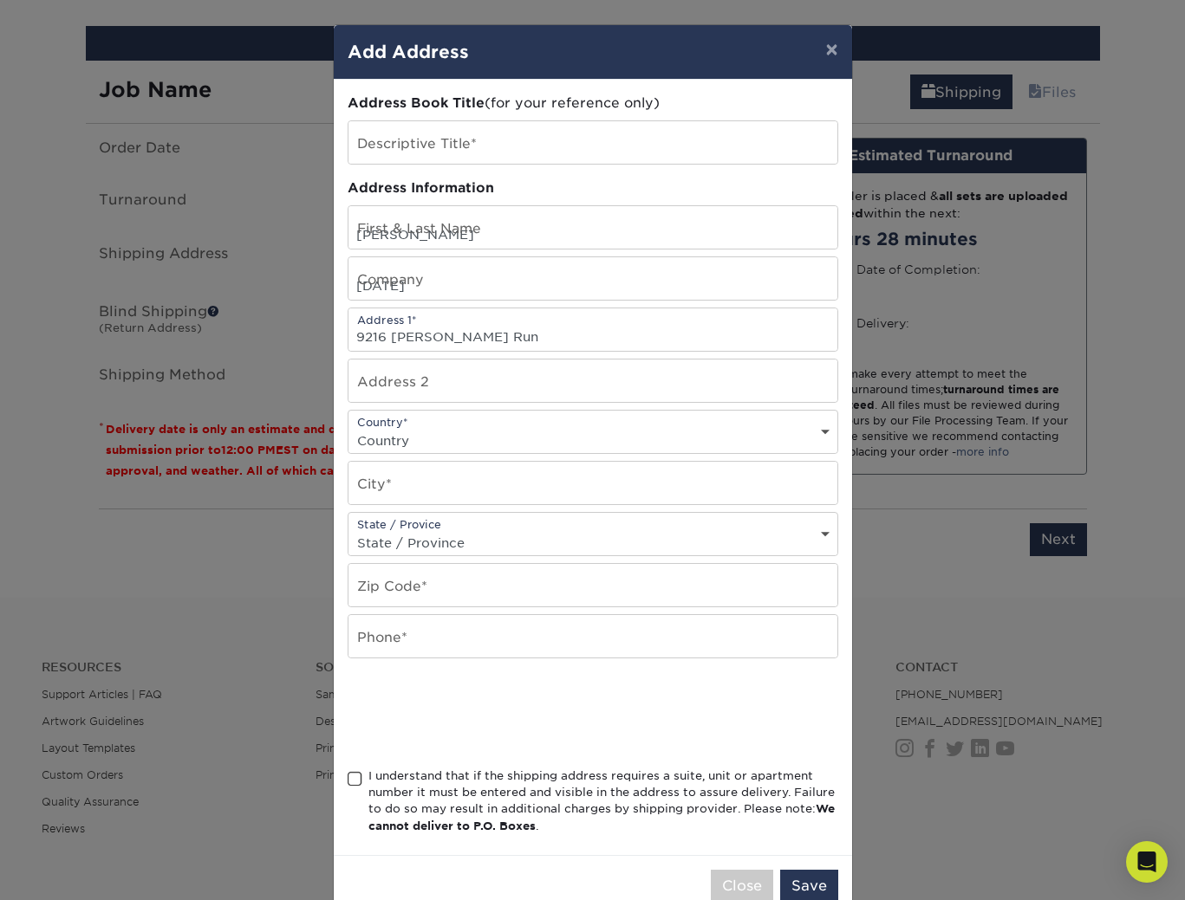
select select "US"
type input "Converse"
select select "TX"
type input "78109"
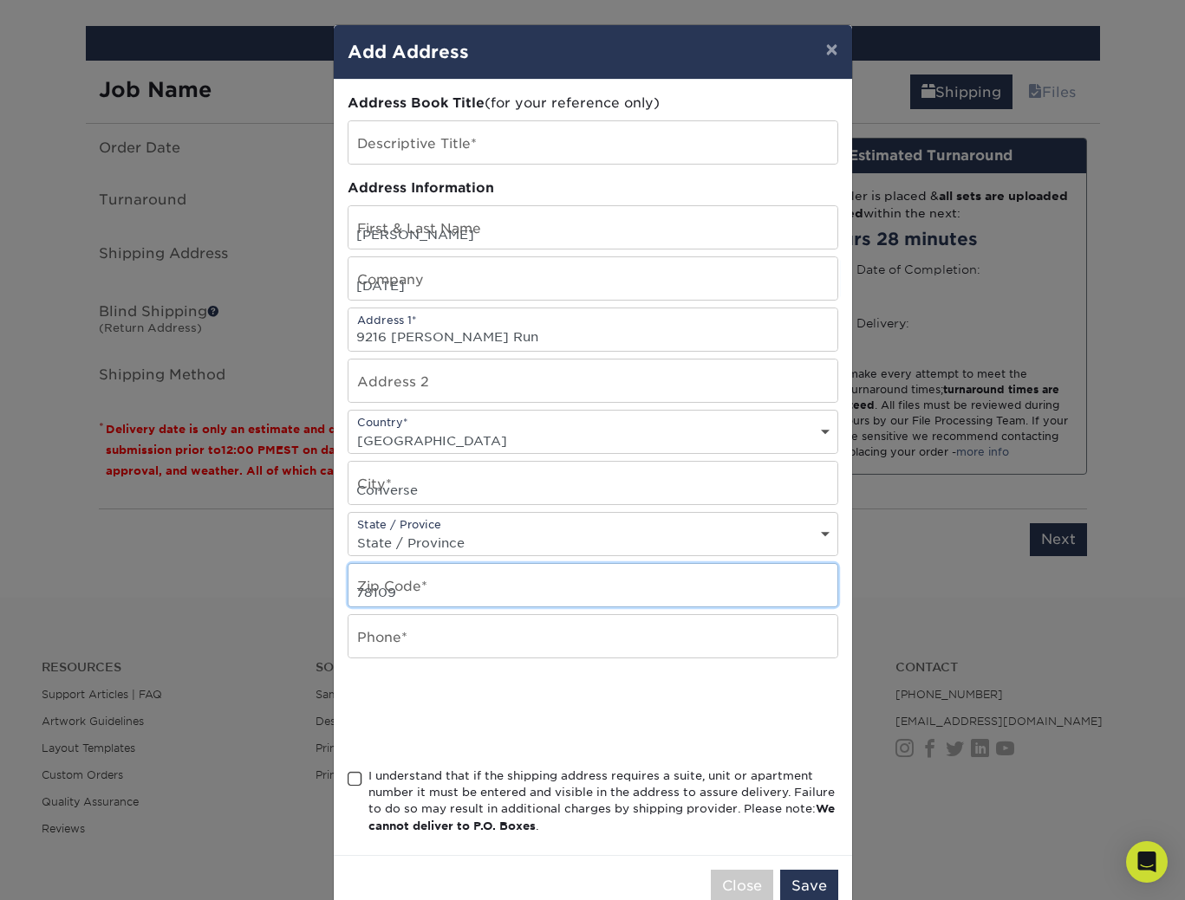
type input "2102044587"
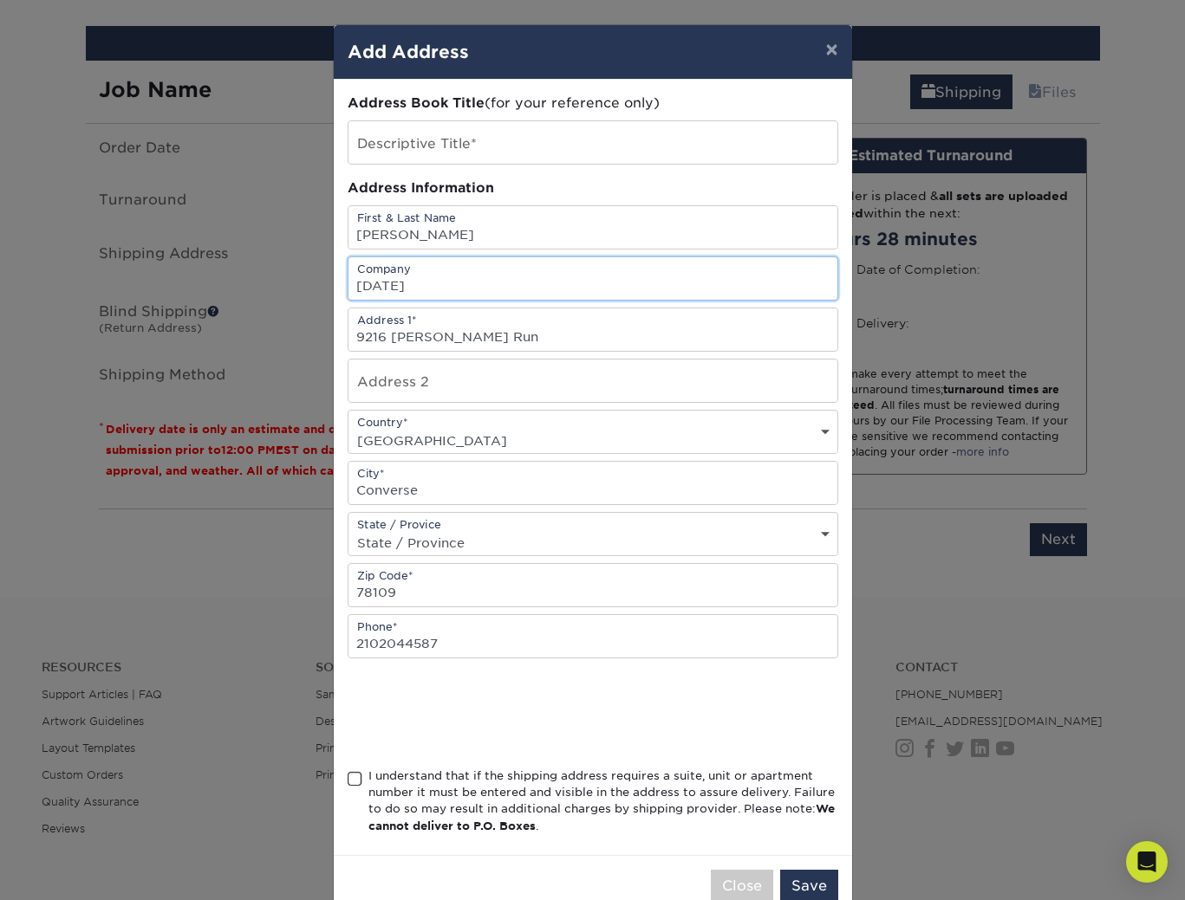
scroll to position [0, 0]
drag, startPoint x: 426, startPoint y: 289, endPoint x: 388, endPoint y: 286, distance: 38.3
click at [387, 286] on input "09/22/2021" at bounding box center [592, 278] width 489 height 42
type input "0"
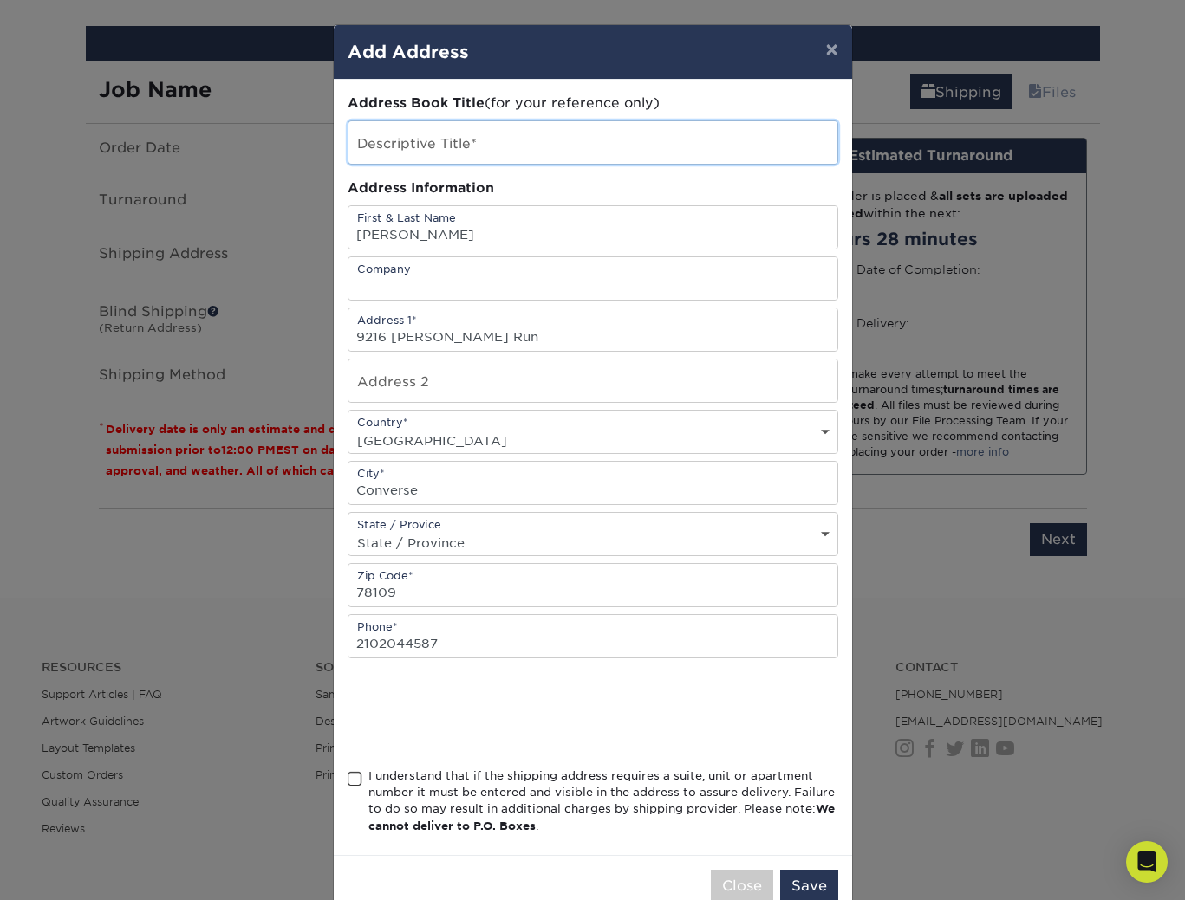
click at [453, 142] on input "text" at bounding box center [592, 142] width 489 height 42
type input "A"
type input "Home"
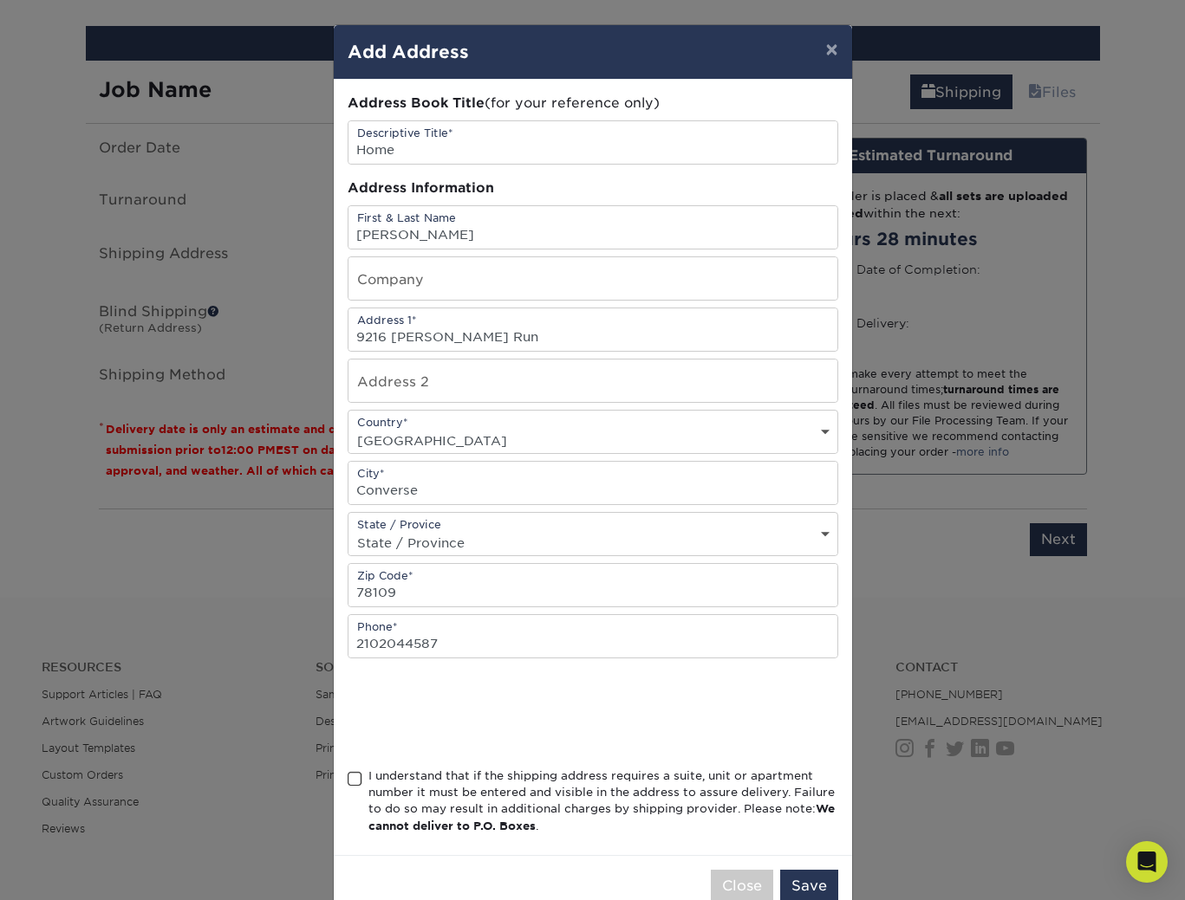
click at [357, 782] on span at bounding box center [354, 779] width 15 height 16
click at [0, 0] on input "I understand that if the shipping address requires a suite, unit or apartment n…" at bounding box center [0, 0] width 0 height 0
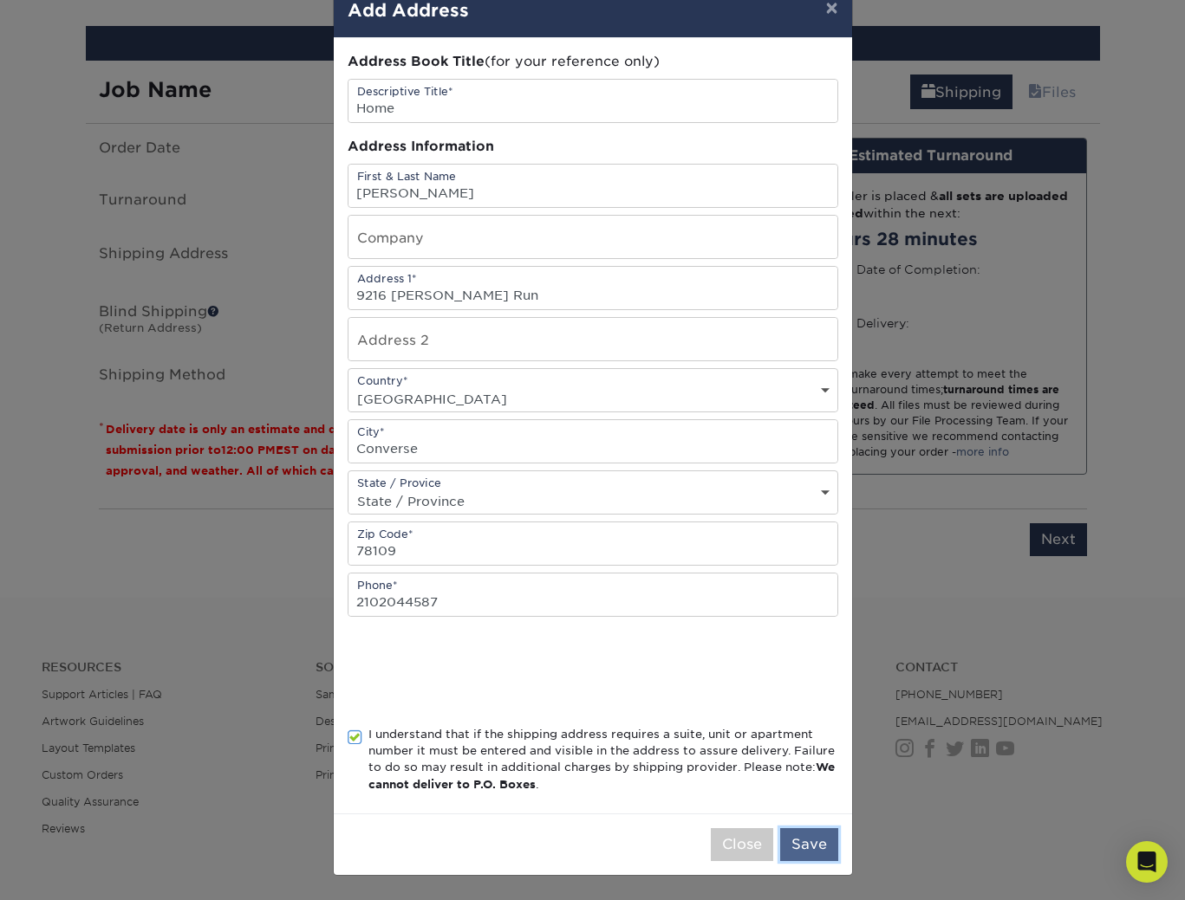
click at [809, 841] on button "Save" at bounding box center [809, 844] width 58 height 33
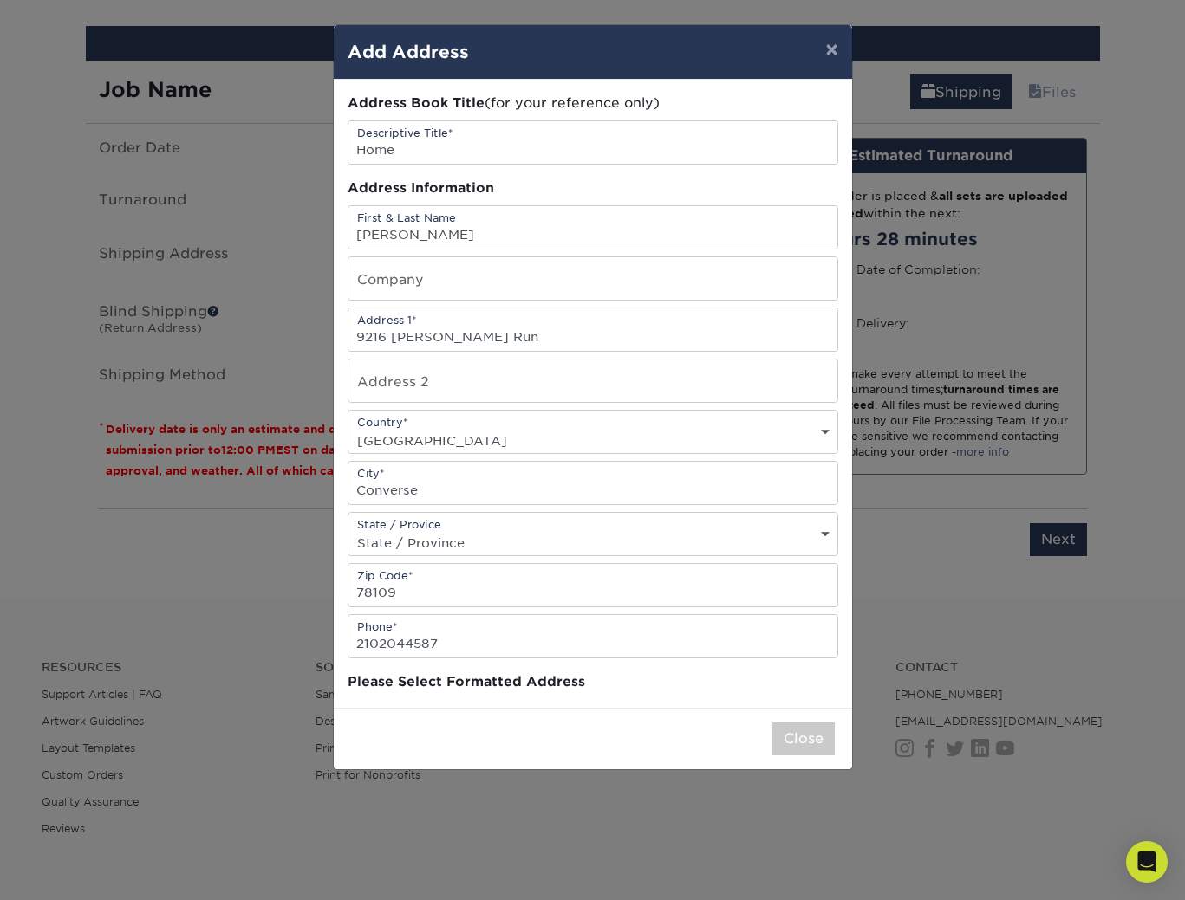
scroll to position [0, 0]
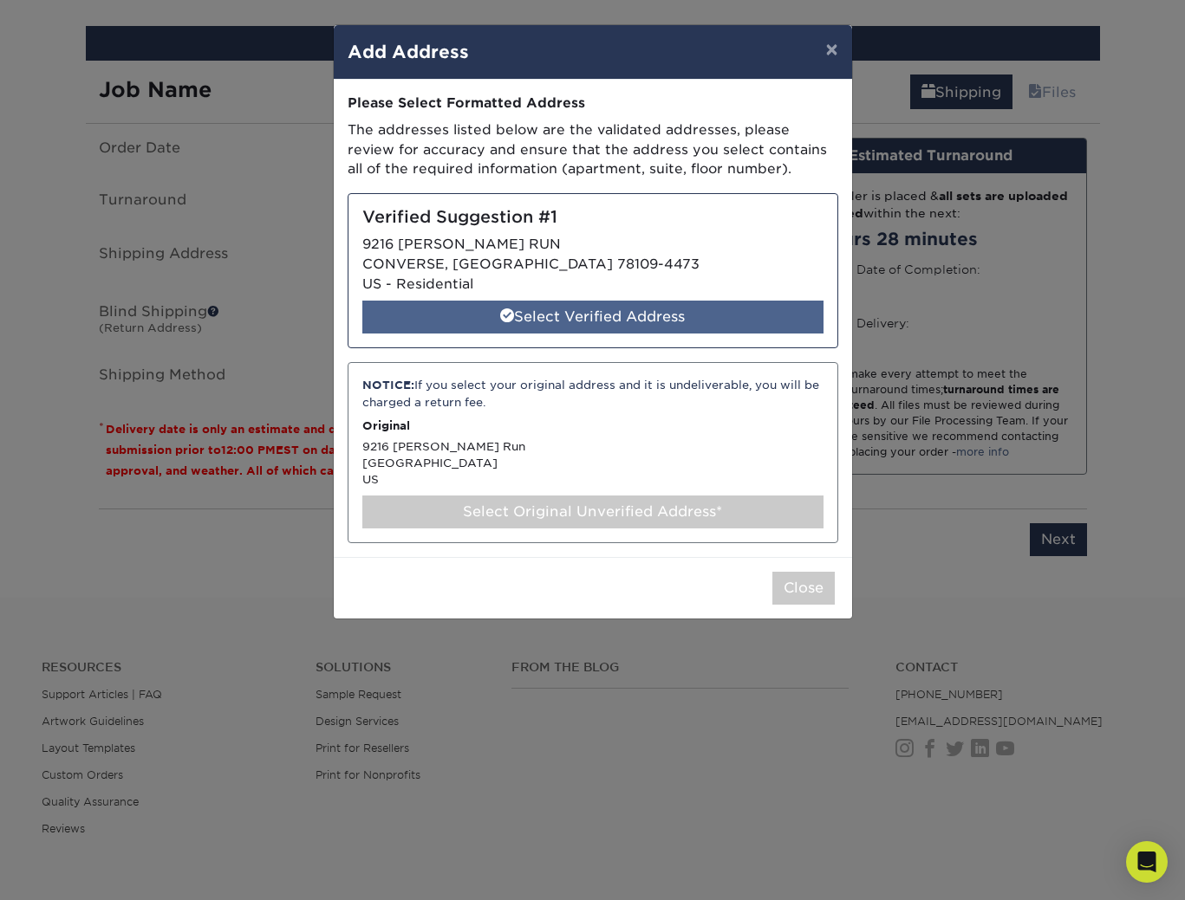
click at [561, 334] on div "Select Verified Address" at bounding box center [592, 317] width 461 height 33
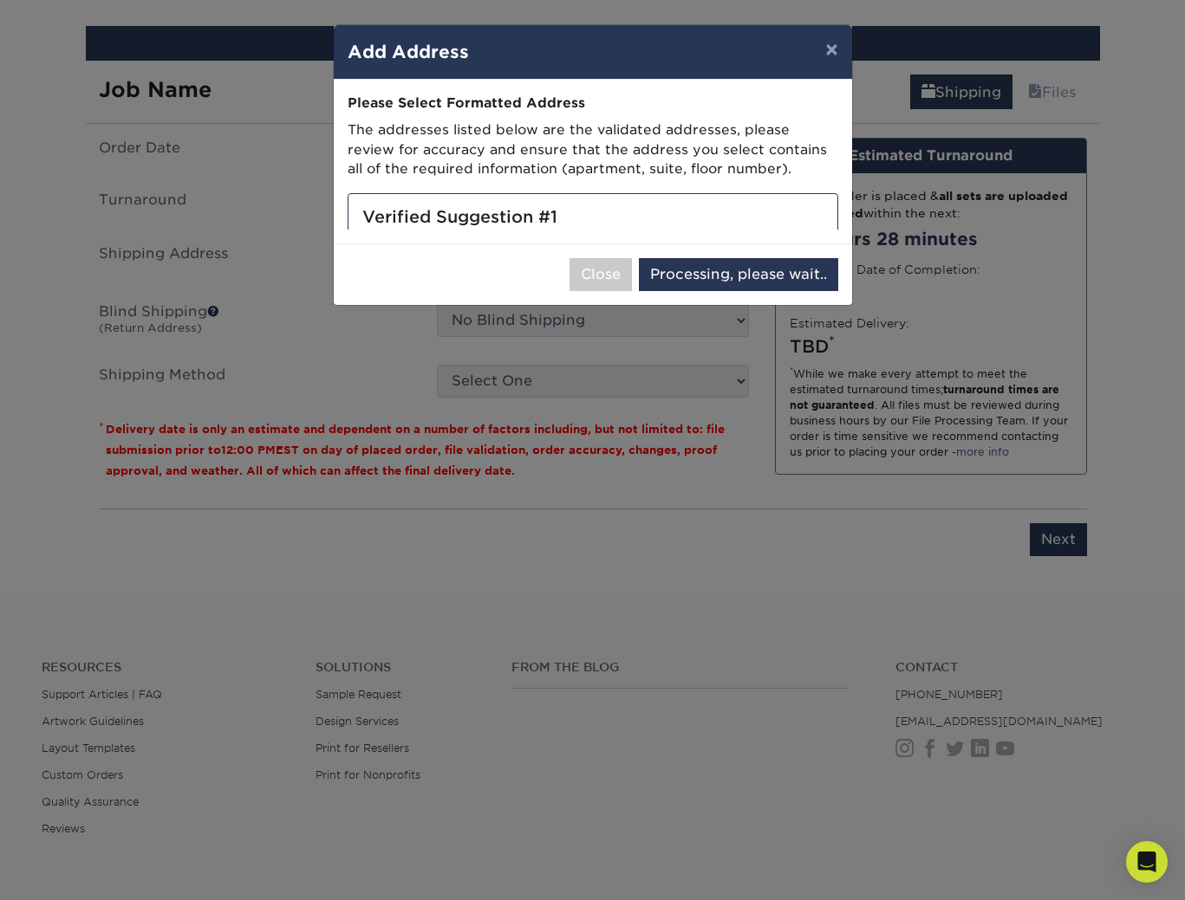
select select "286468"
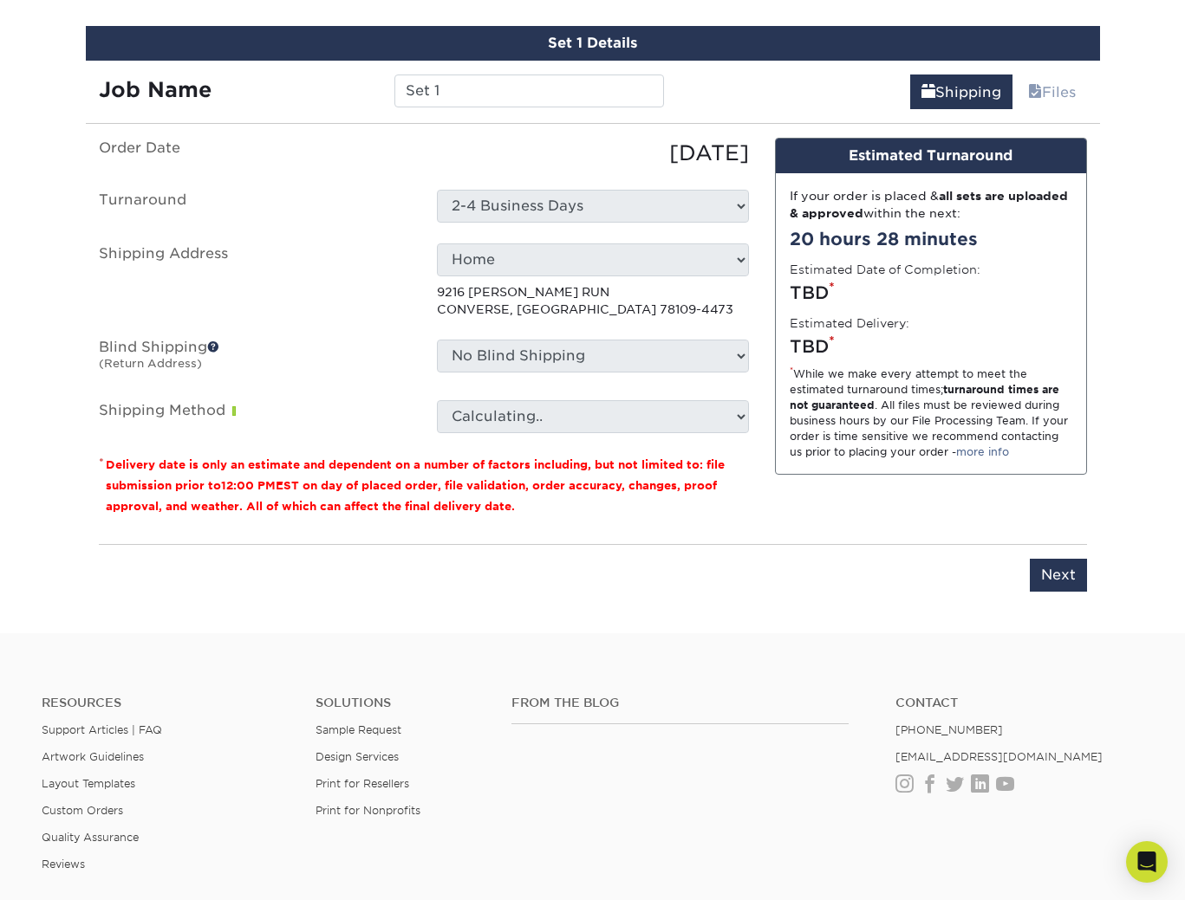
click at [218, 350] on span at bounding box center [213, 347] width 12 height 12
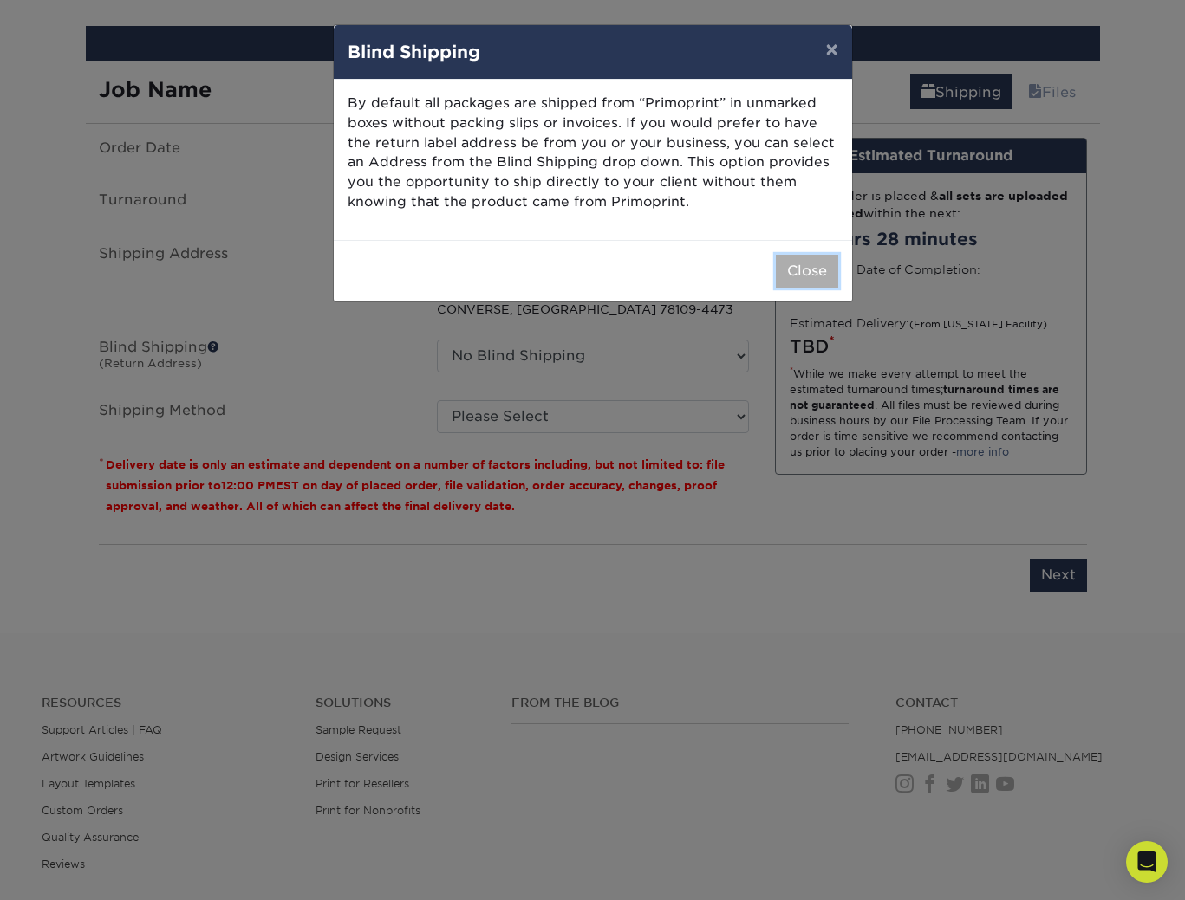
click at [825, 270] on button "Close" at bounding box center [807, 271] width 62 height 33
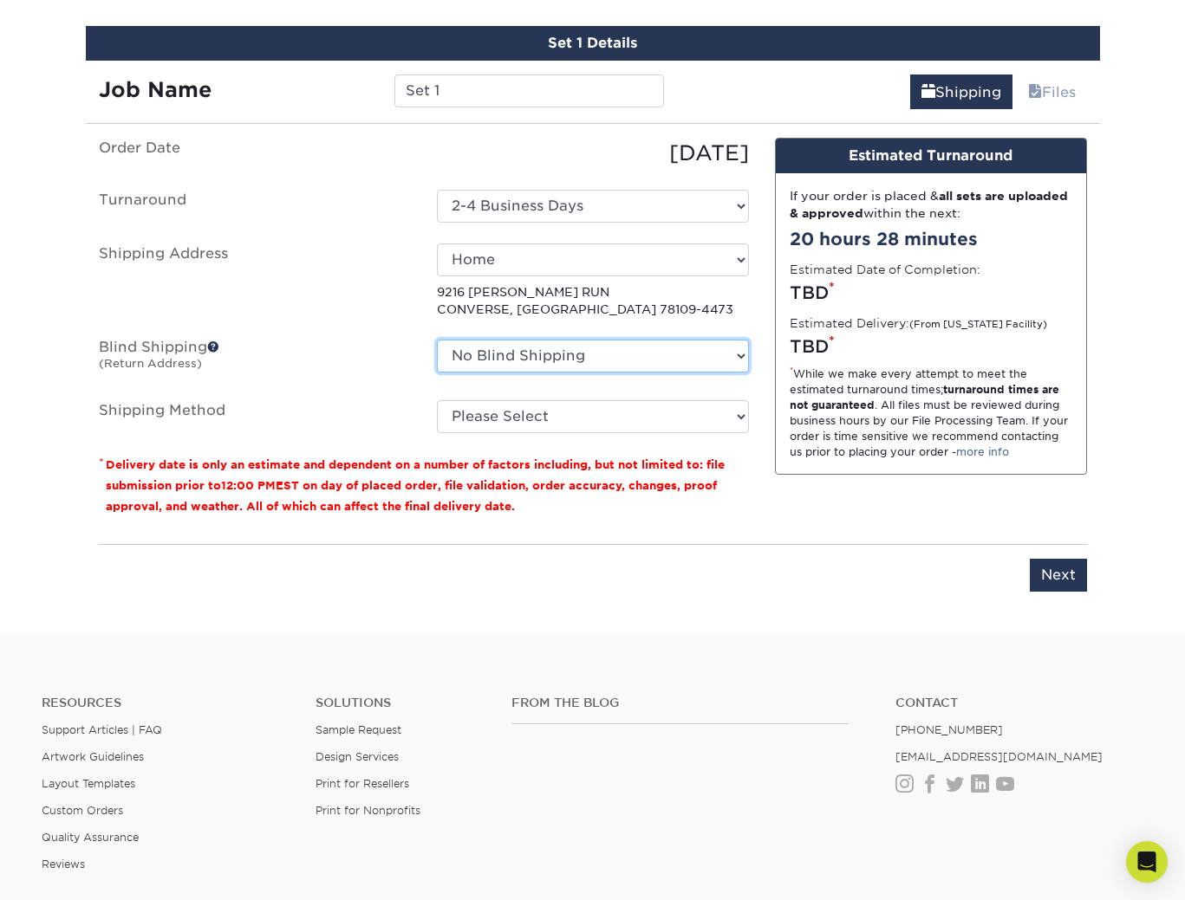
click at [652, 359] on select "No Blind Shipping + Add New Address" at bounding box center [593, 356] width 312 height 33
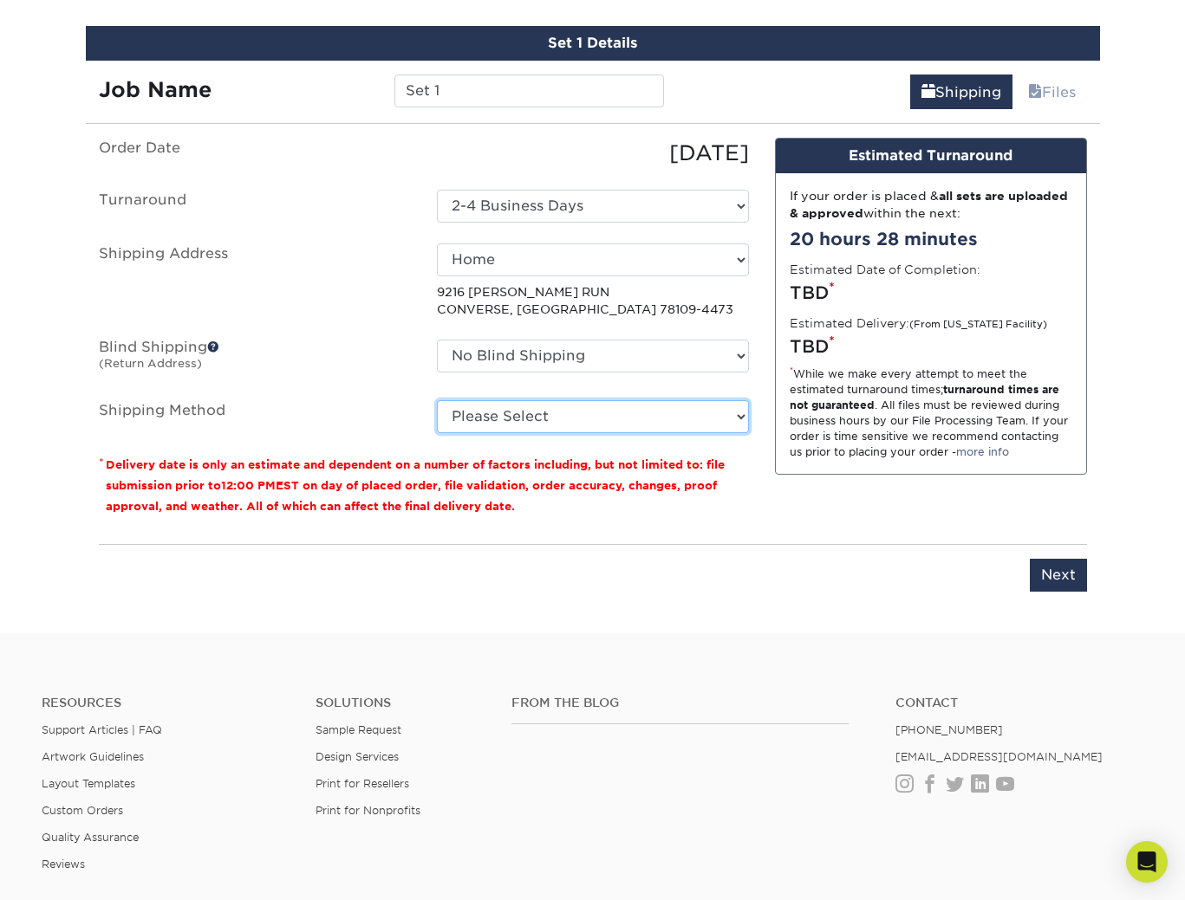
click at [614, 421] on select "Please Select Ground Shipping (+$8.96) 3 Day Shipping Service (+$20.06) 2 Day A…" at bounding box center [593, 416] width 312 height 33
select select "03"
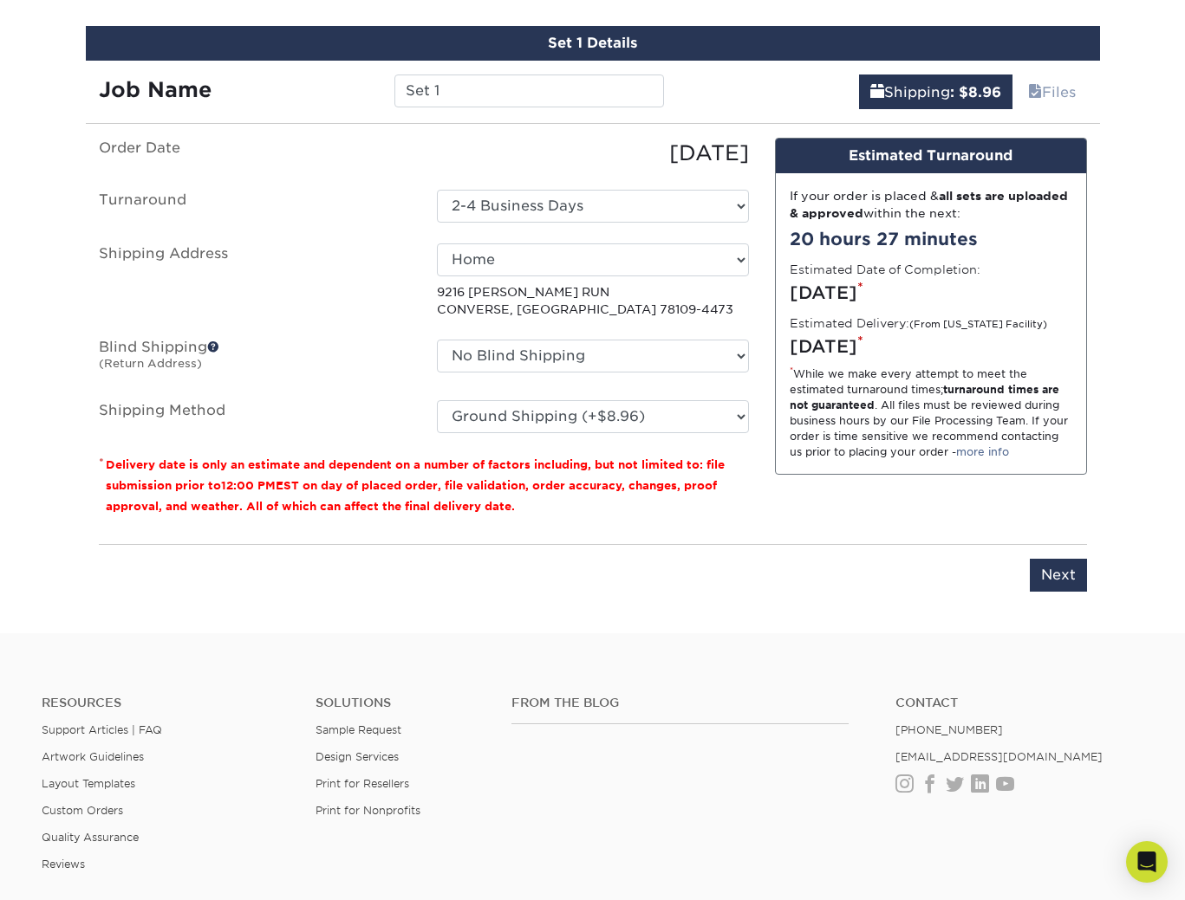
click at [368, 403] on label "Shipping Method" at bounding box center [255, 416] width 338 height 33
click at [697, 343] on select "No Blind Shipping + Add New Address" at bounding box center [593, 356] width 312 height 33
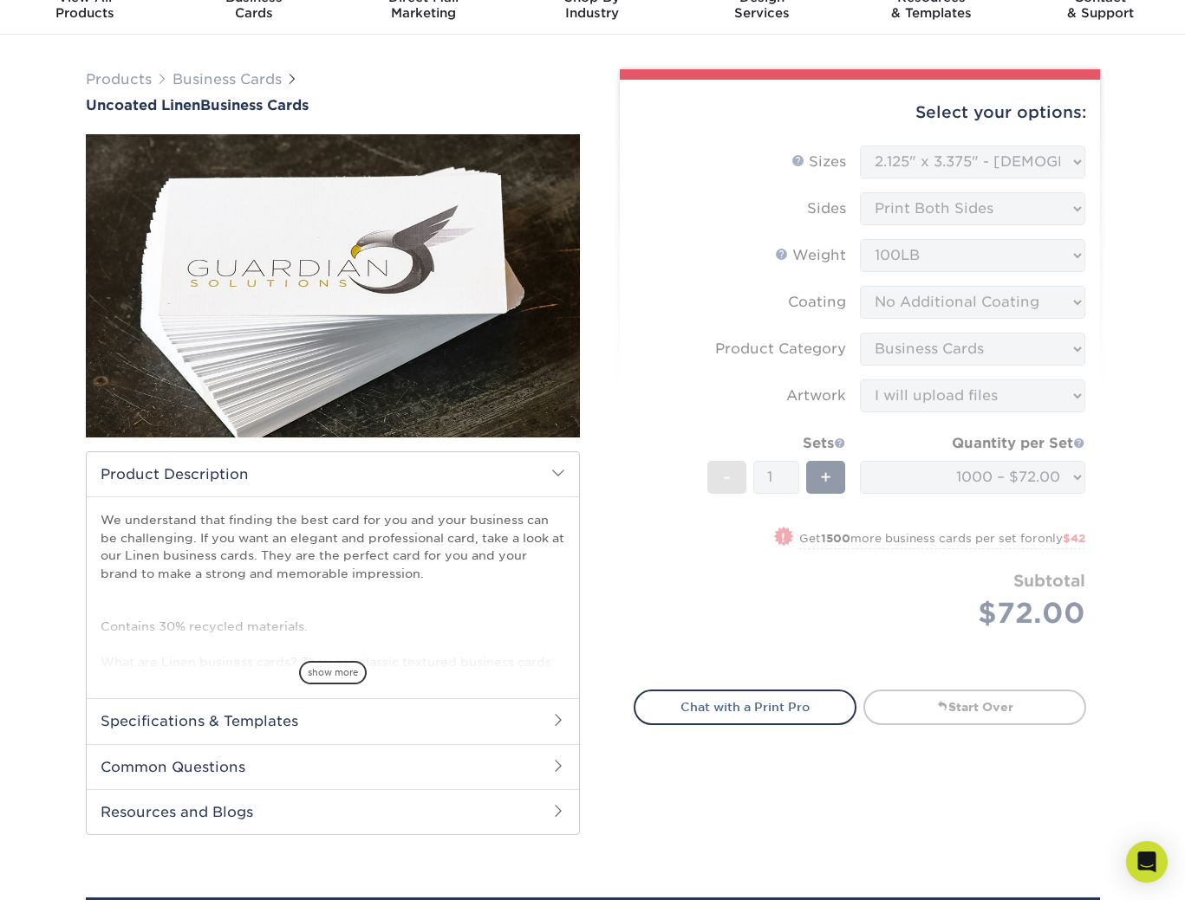
scroll to position [73, 0]
